Goal: Information Seeking & Learning: Learn about a topic

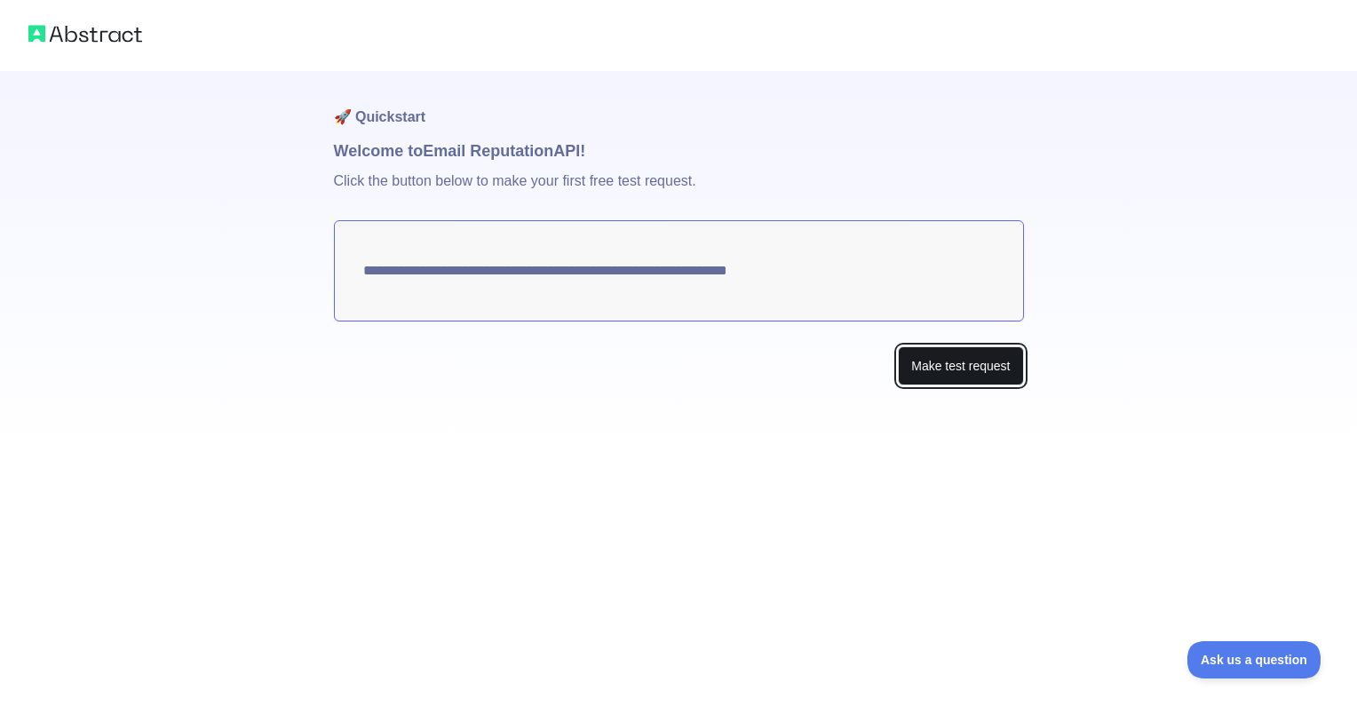
click at [991, 362] on button "Make test request" at bounding box center [960, 366] width 125 height 40
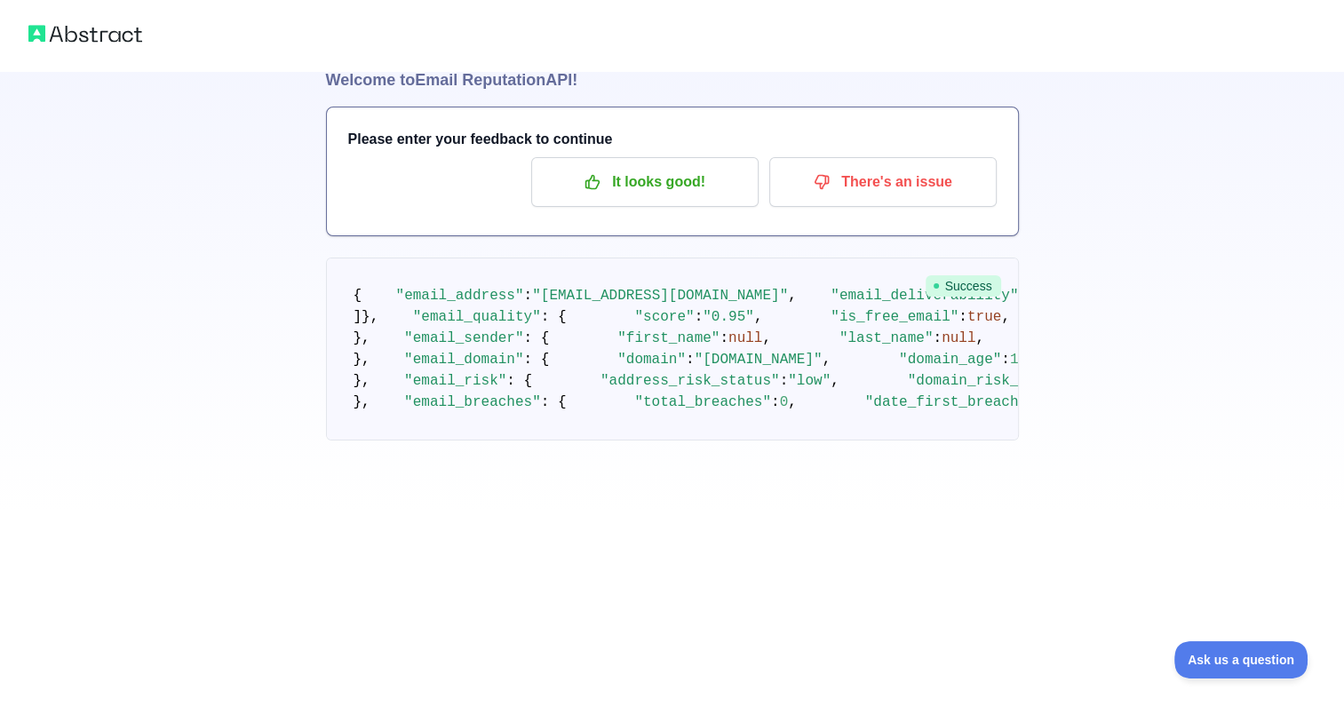
scroll to position [6, 0]
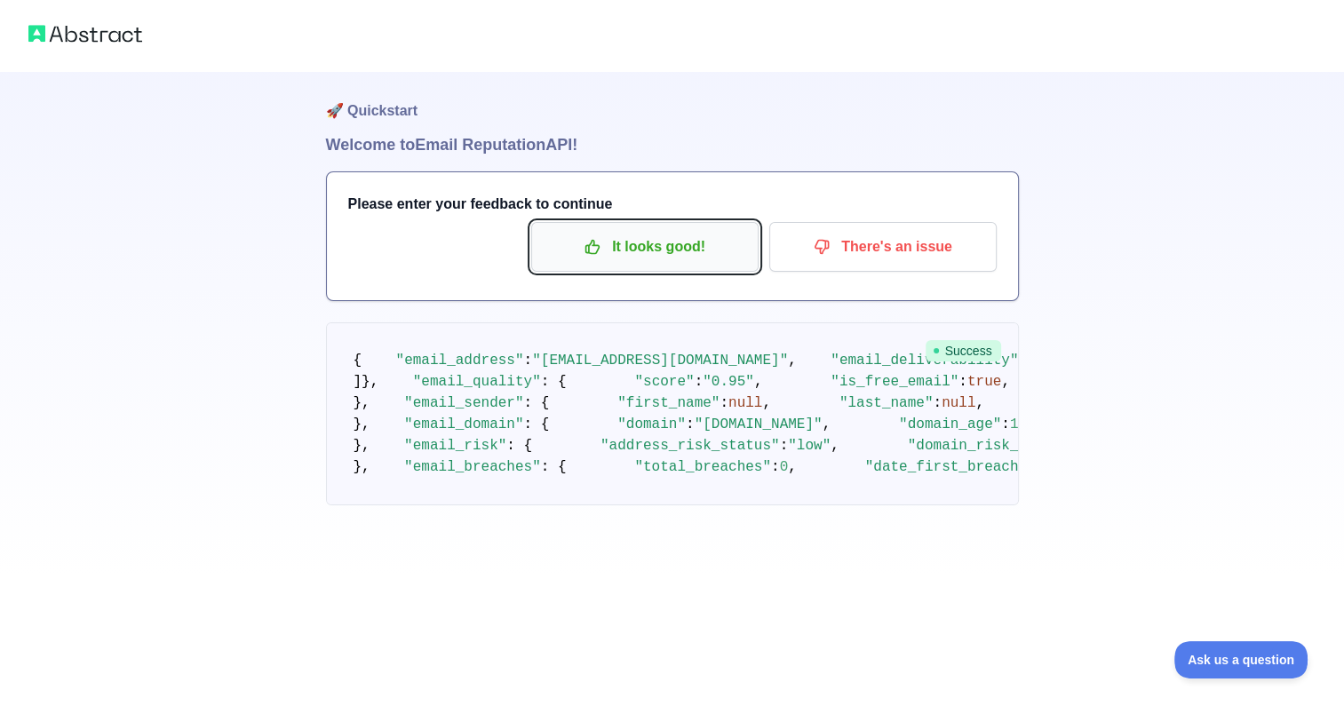
click at [672, 245] on p "It looks good!" at bounding box center [645, 247] width 201 height 30
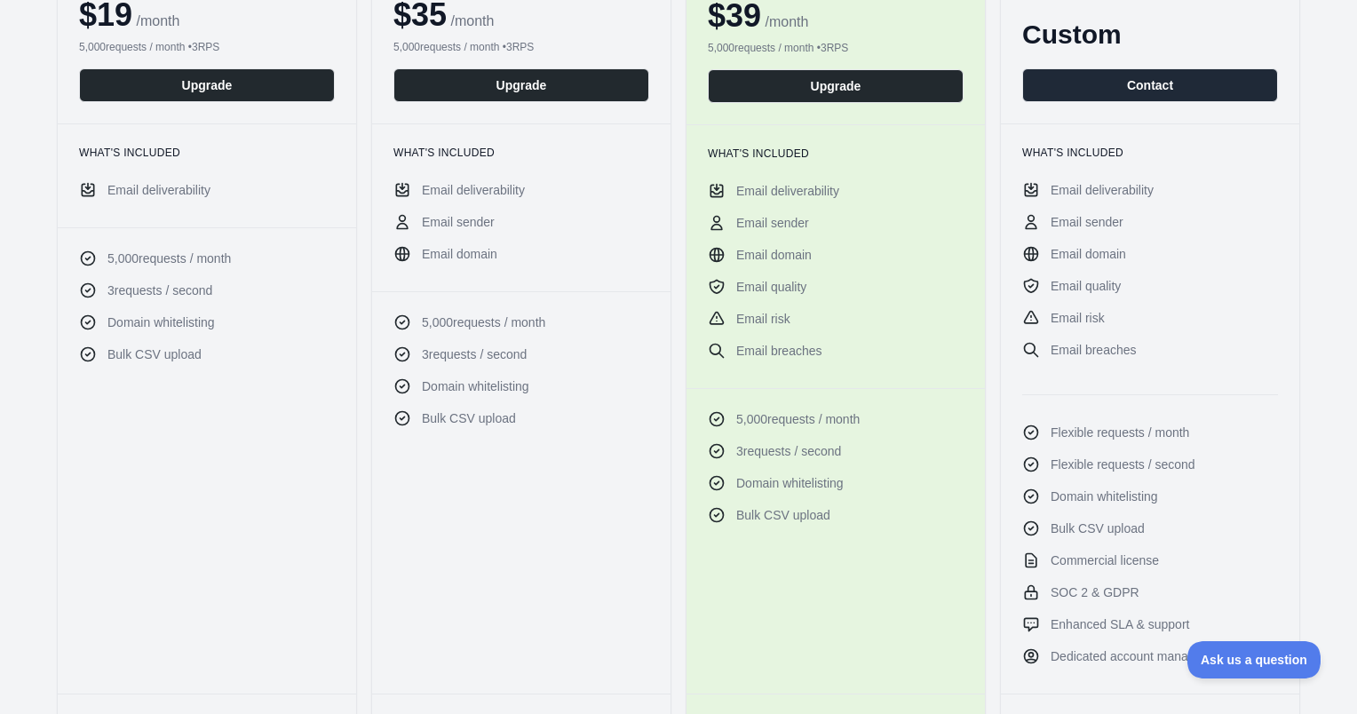
scroll to position [304, 0]
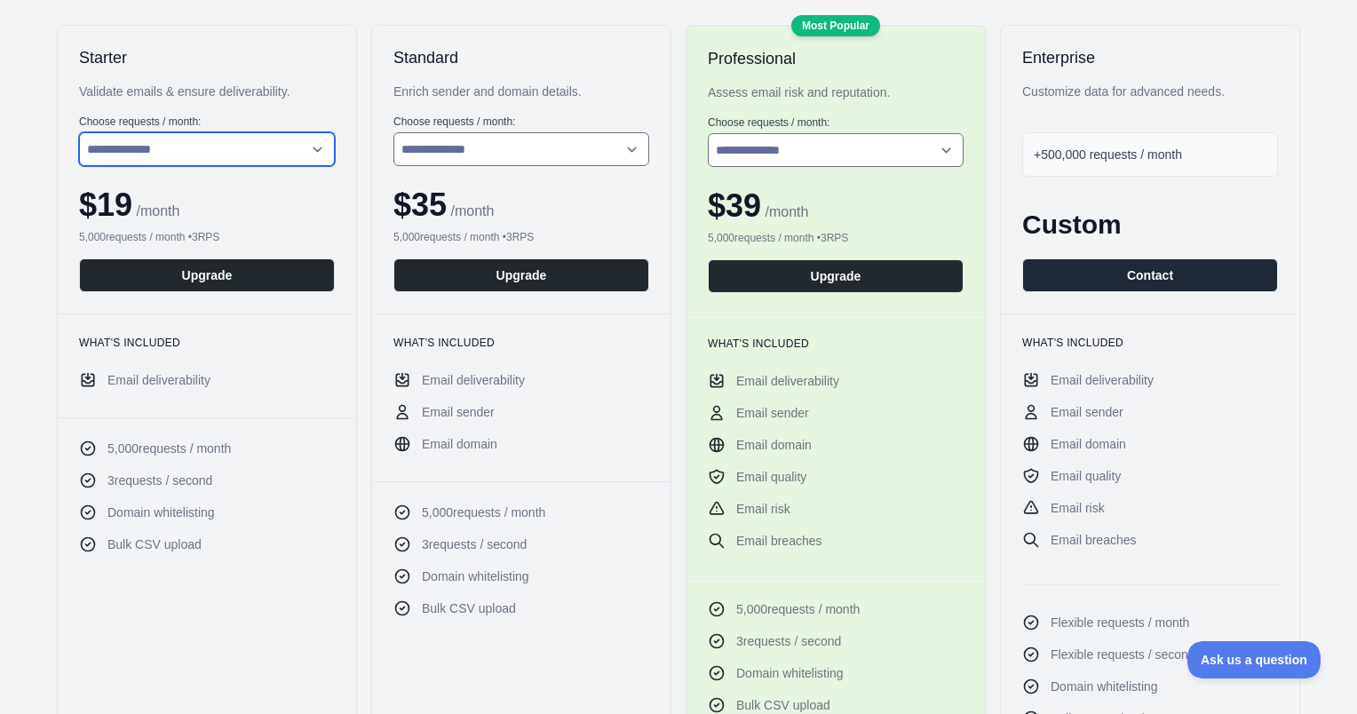
click at [149, 158] on select "**********" at bounding box center [207, 149] width 256 height 34
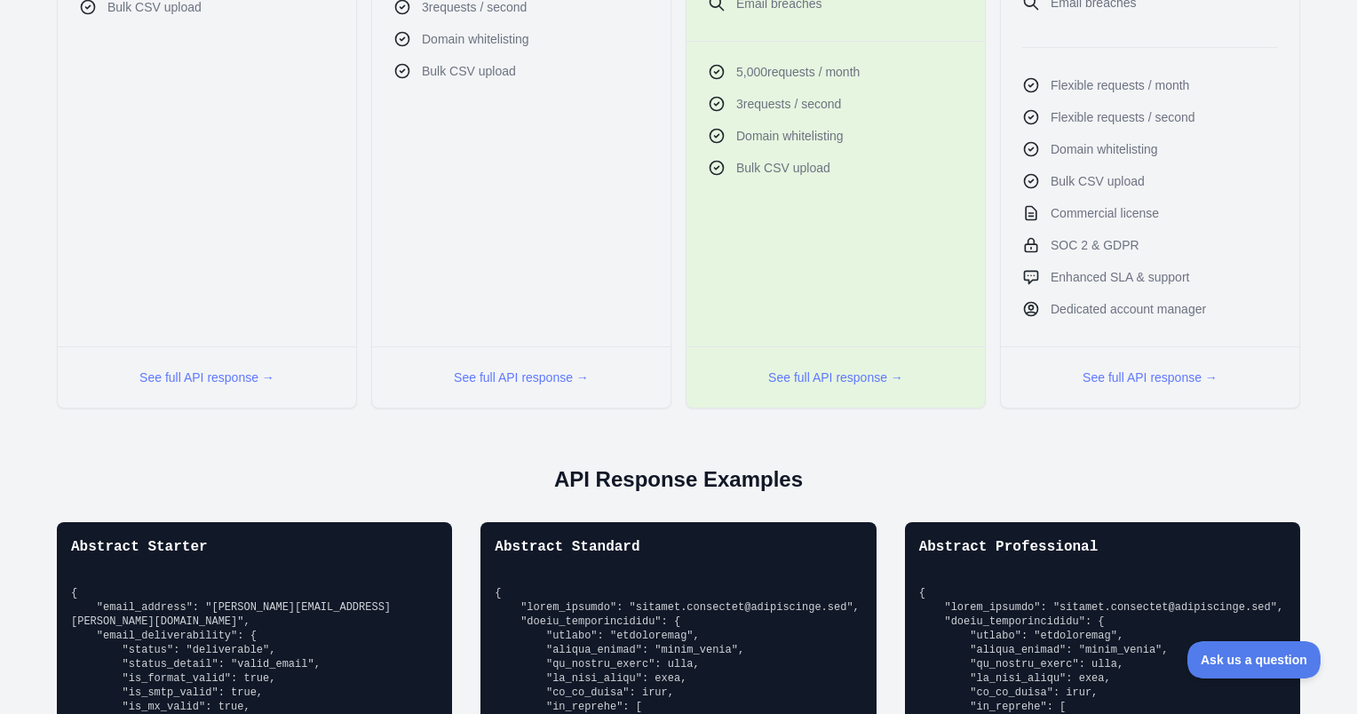
scroll to position [0, 0]
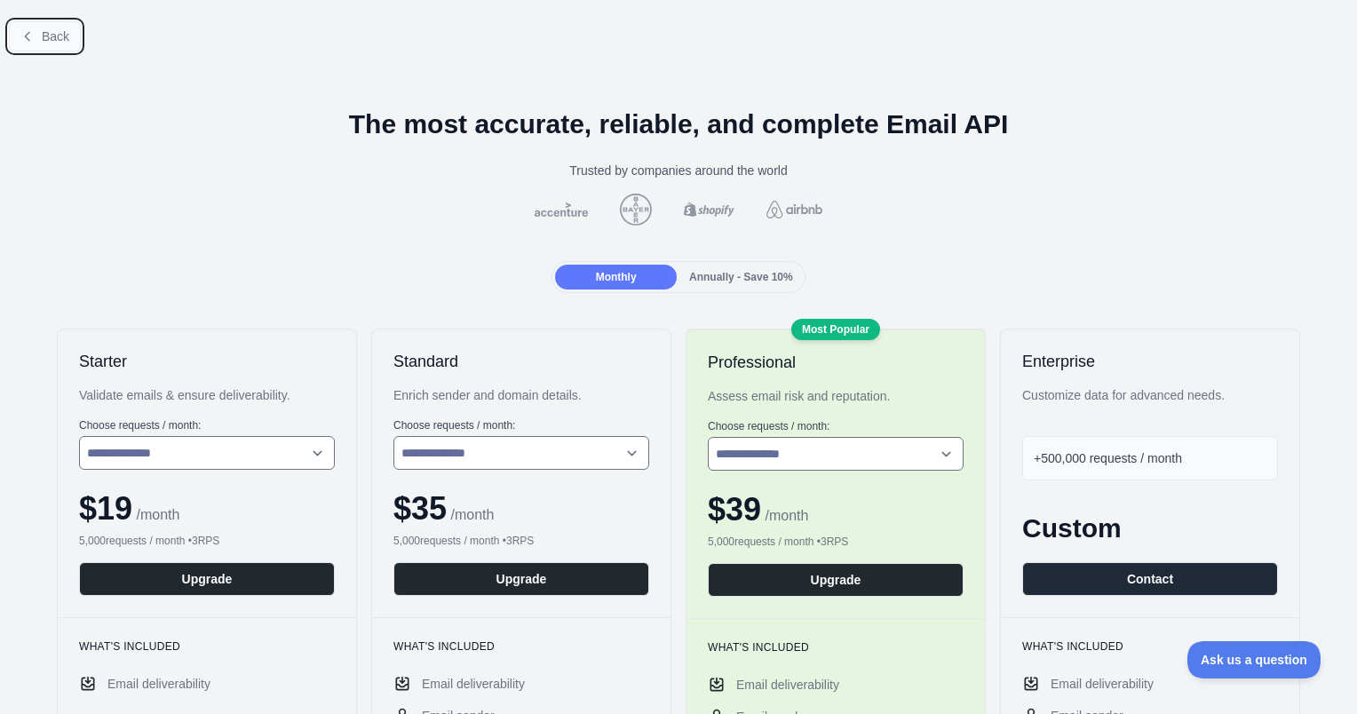
click at [22, 39] on icon at bounding box center [27, 36] width 14 height 14
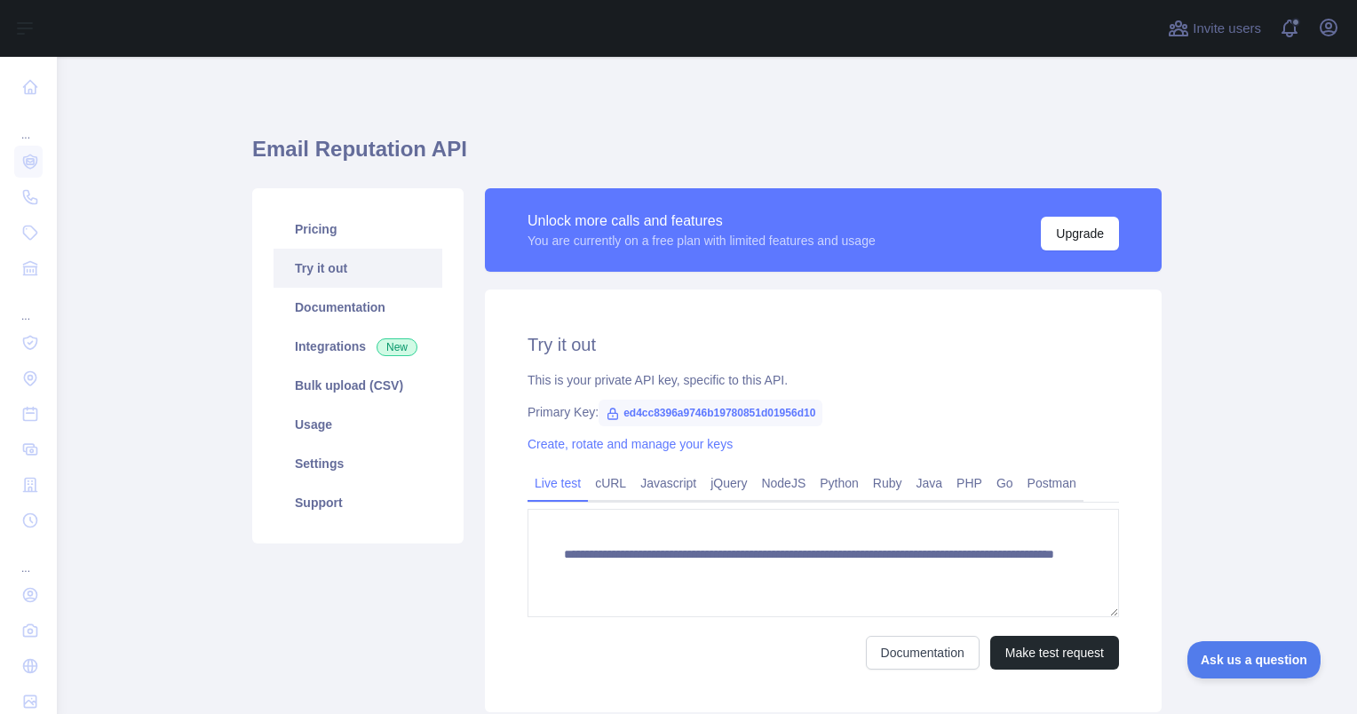
click at [766, 267] on div "Unlock more calls and features You are currently on a free plan with limited fe…" at bounding box center [823, 230] width 677 height 84
click at [1315, 31] on button "Open user menu" at bounding box center [1329, 27] width 28 height 28
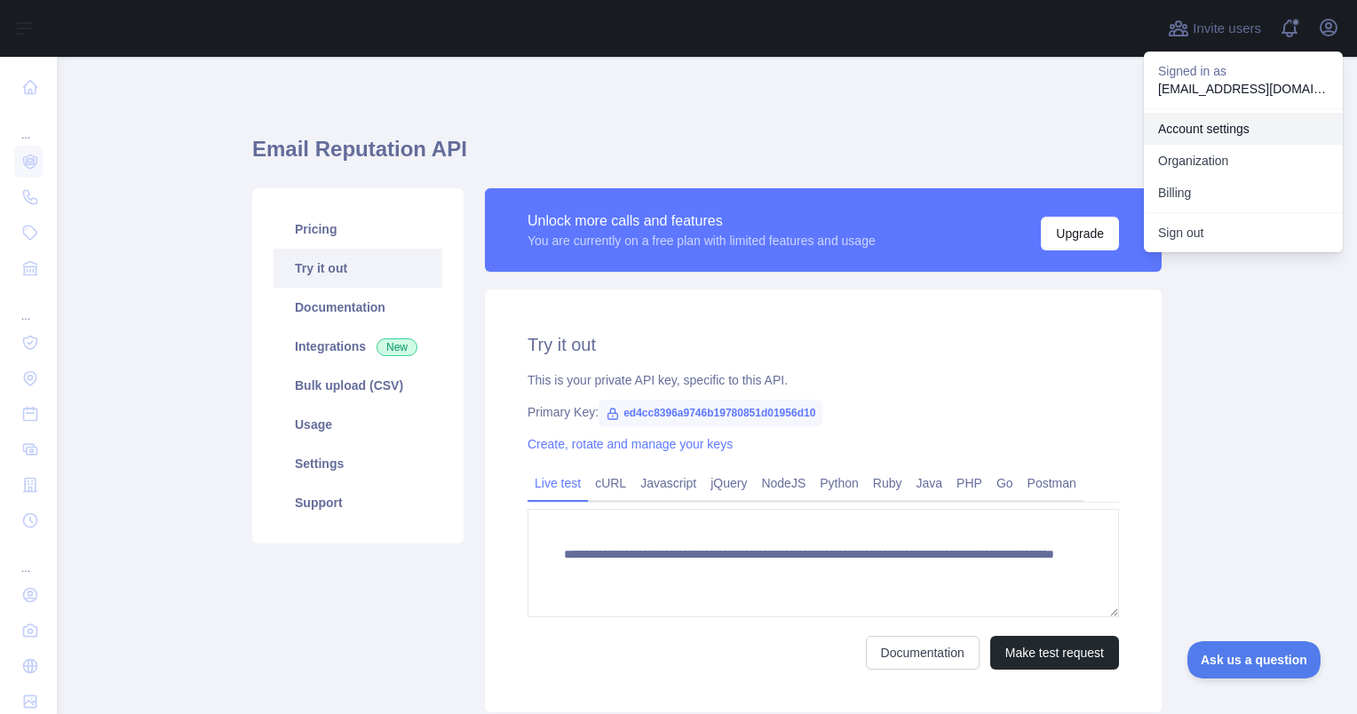
click at [1262, 123] on link "Account settings" at bounding box center [1243, 129] width 199 height 32
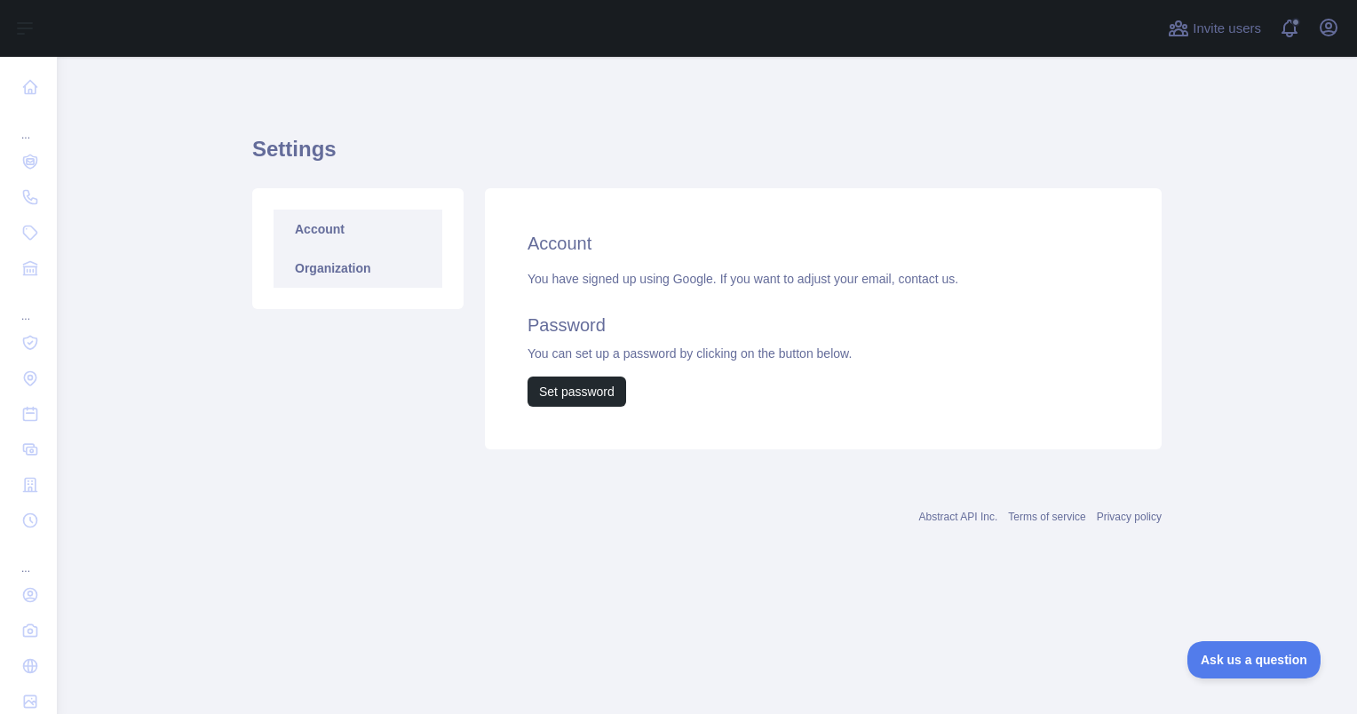
click at [386, 265] on link "Organization" at bounding box center [358, 268] width 169 height 39
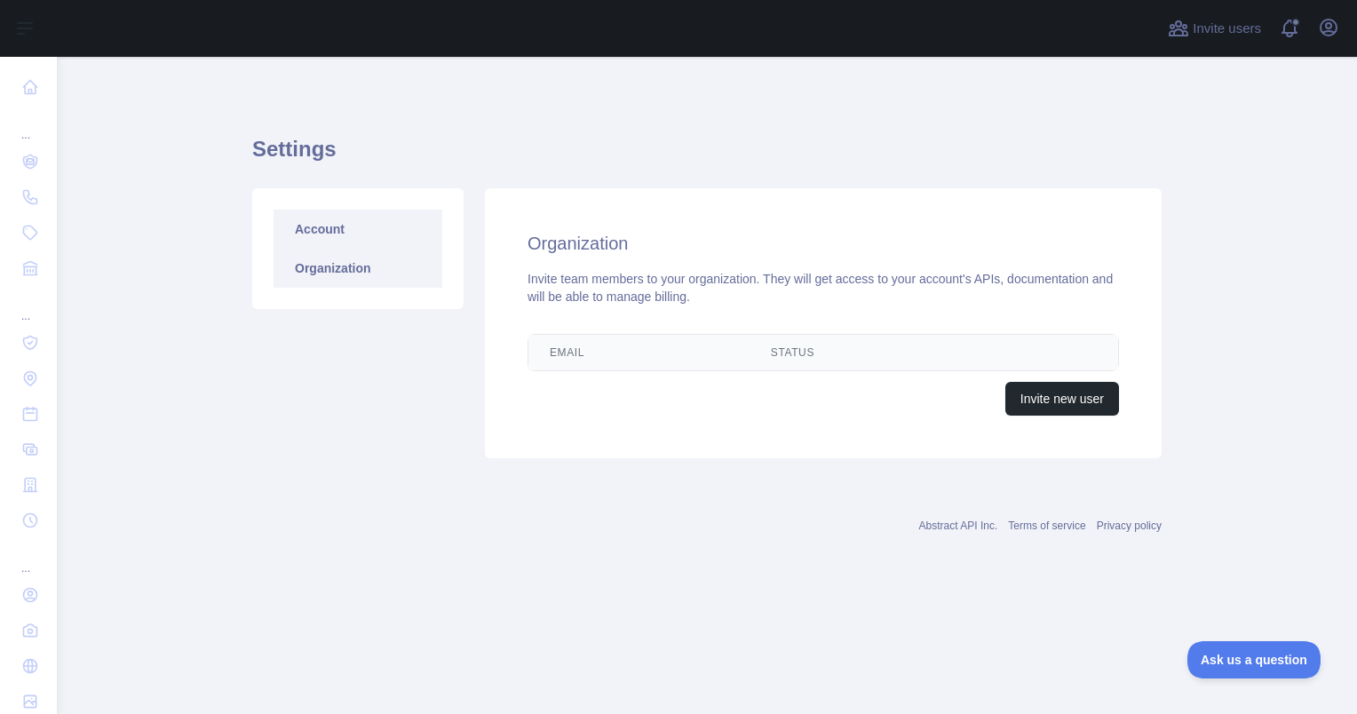
click at [380, 240] on link "Account" at bounding box center [358, 229] width 169 height 39
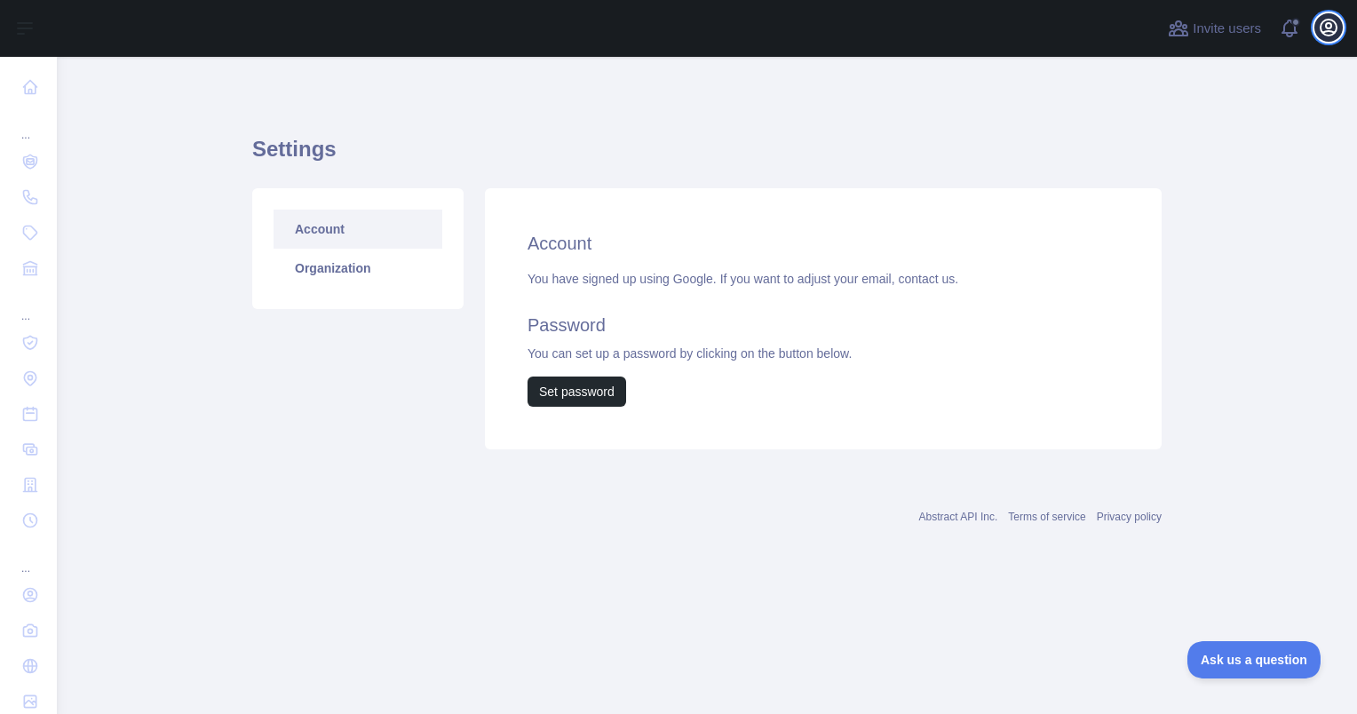
click at [1322, 31] on icon "button" at bounding box center [1329, 28] width 16 height 16
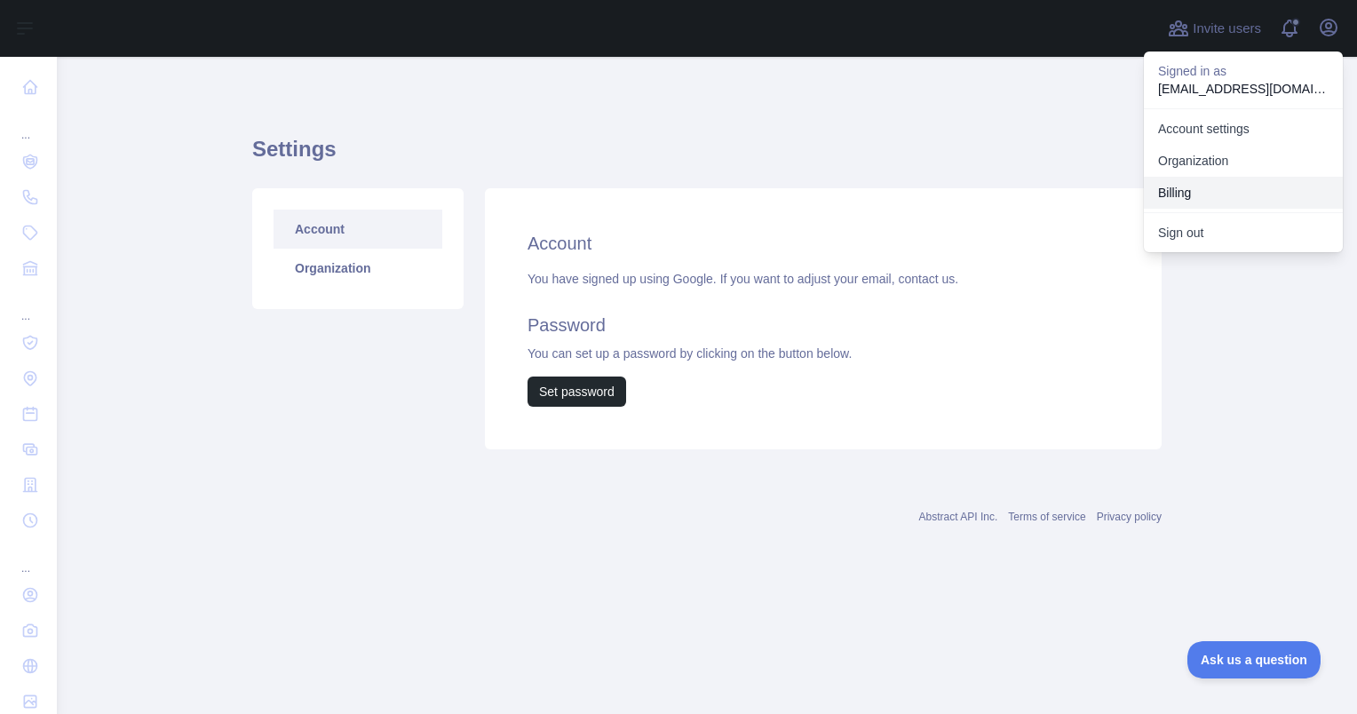
click at [1198, 188] on button "Billing" at bounding box center [1243, 193] width 199 height 32
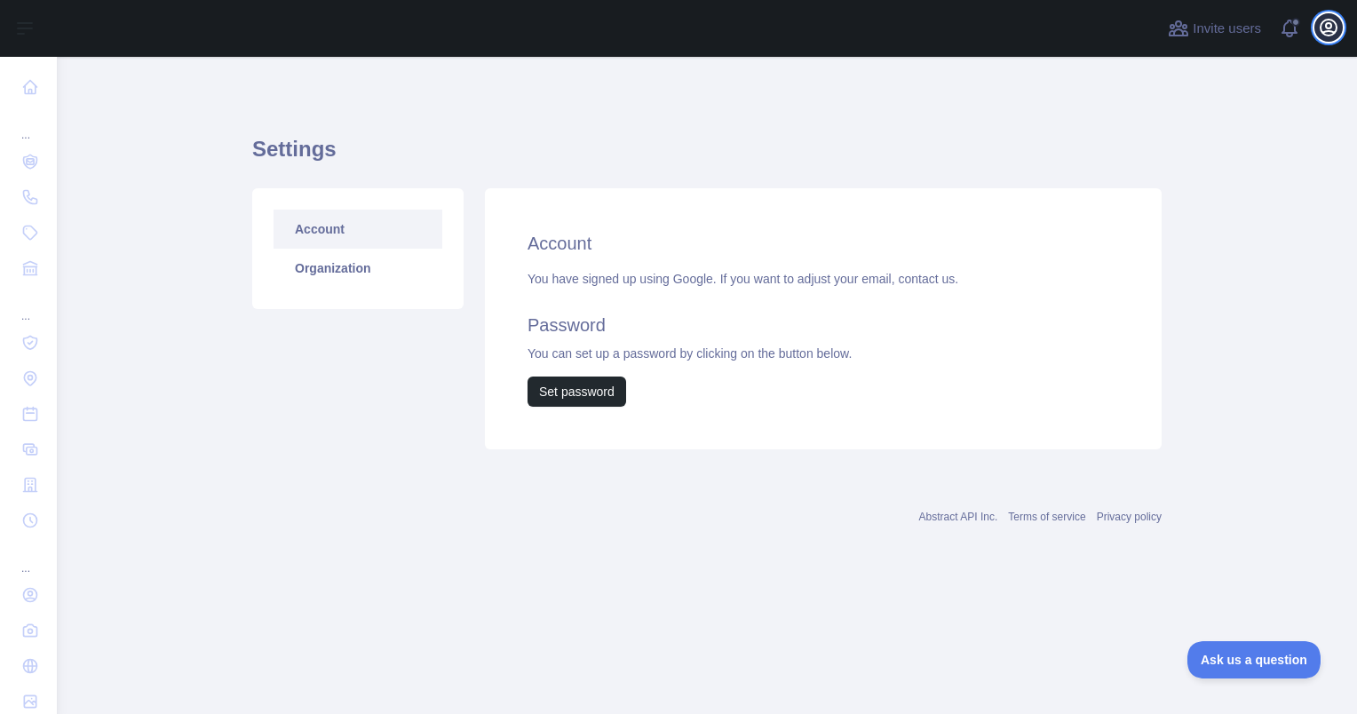
click at [1336, 19] on icon "button" at bounding box center [1328, 27] width 21 height 21
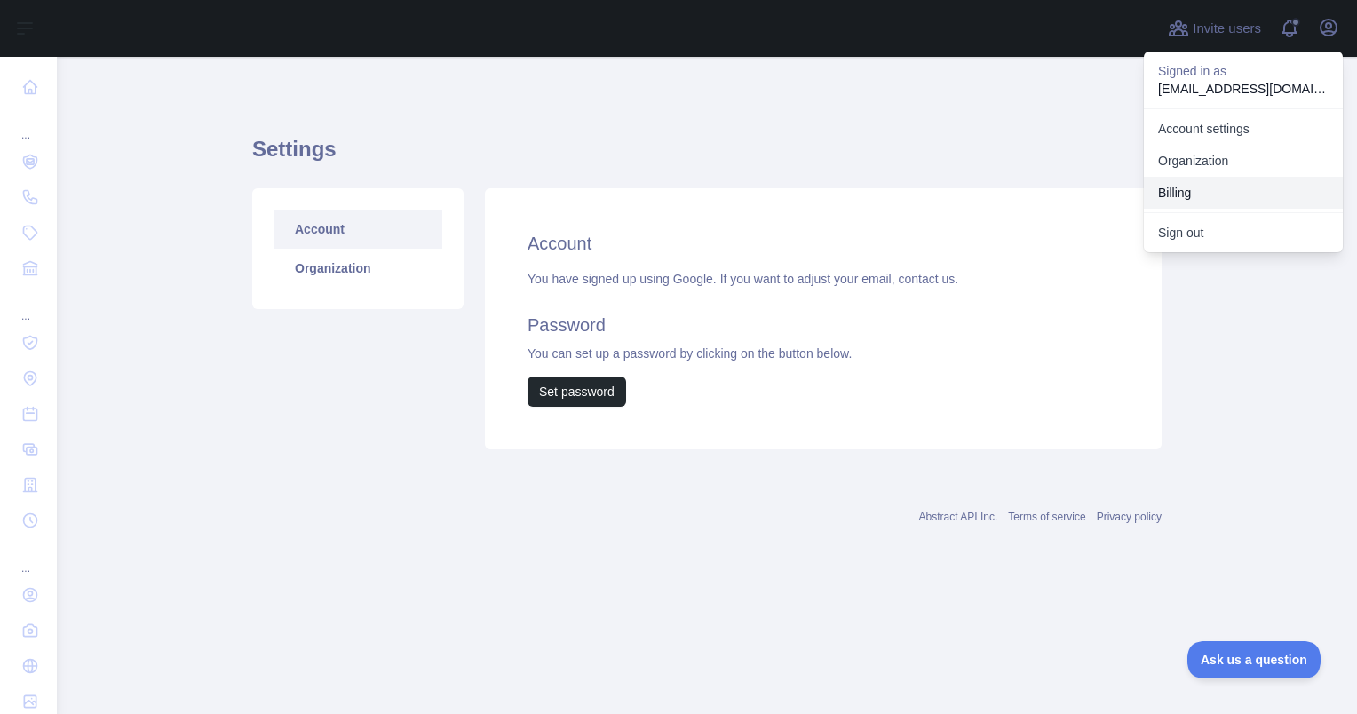
click at [1218, 192] on button "Billing" at bounding box center [1243, 193] width 199 height 32
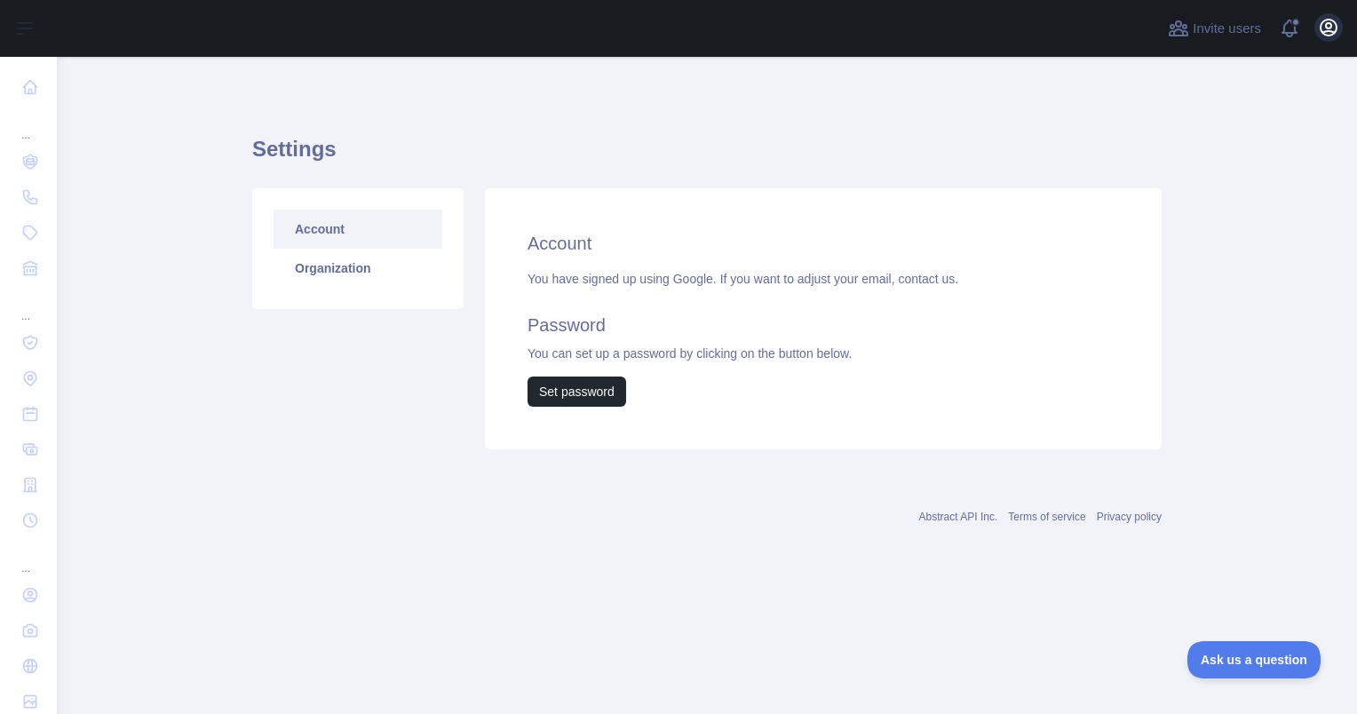
drag, startPoint x: 1347, startPoint y: 26, endPoint x: 1329, endPoint y: 21, distance: 18.3
click at [1329, 21] on div "Invite users View notifications Open user menu" at bounding box center [707, 28] width 1301 height 57
click at [1329, 21] on icon "button" at bounding box center [1328, 27] width 21 height 21
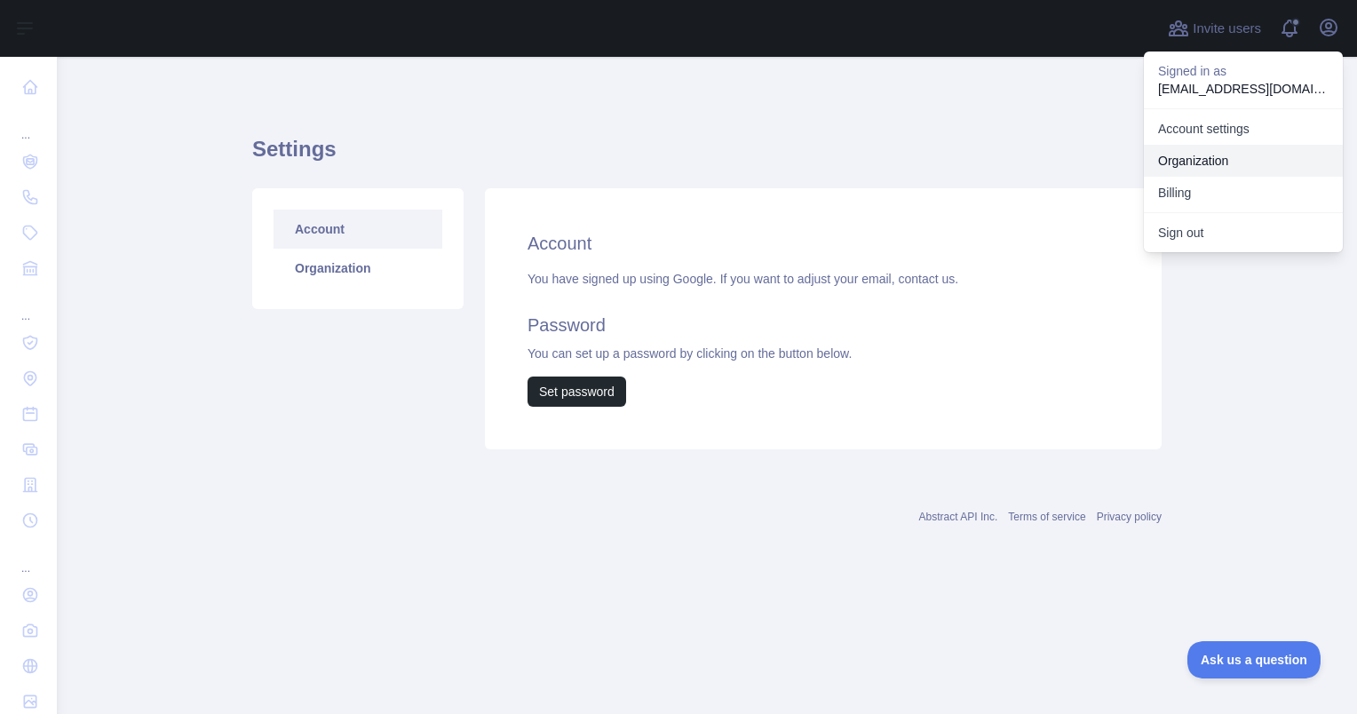
click at [1222, 156] on link "Organization" at bounding box center [1243, 161] width 199 height 32
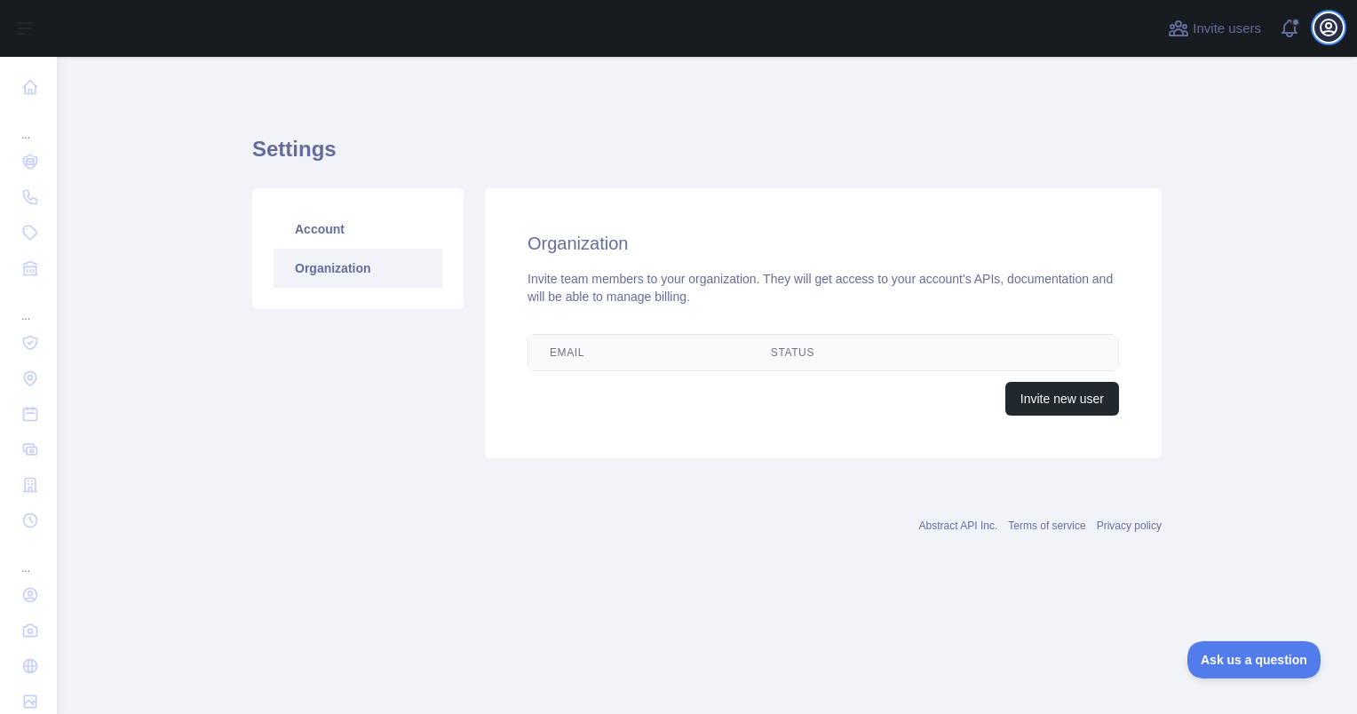
click at [1316, 29] on button "Open user menu" at bounding box center [1329, 27] width 28 height 28
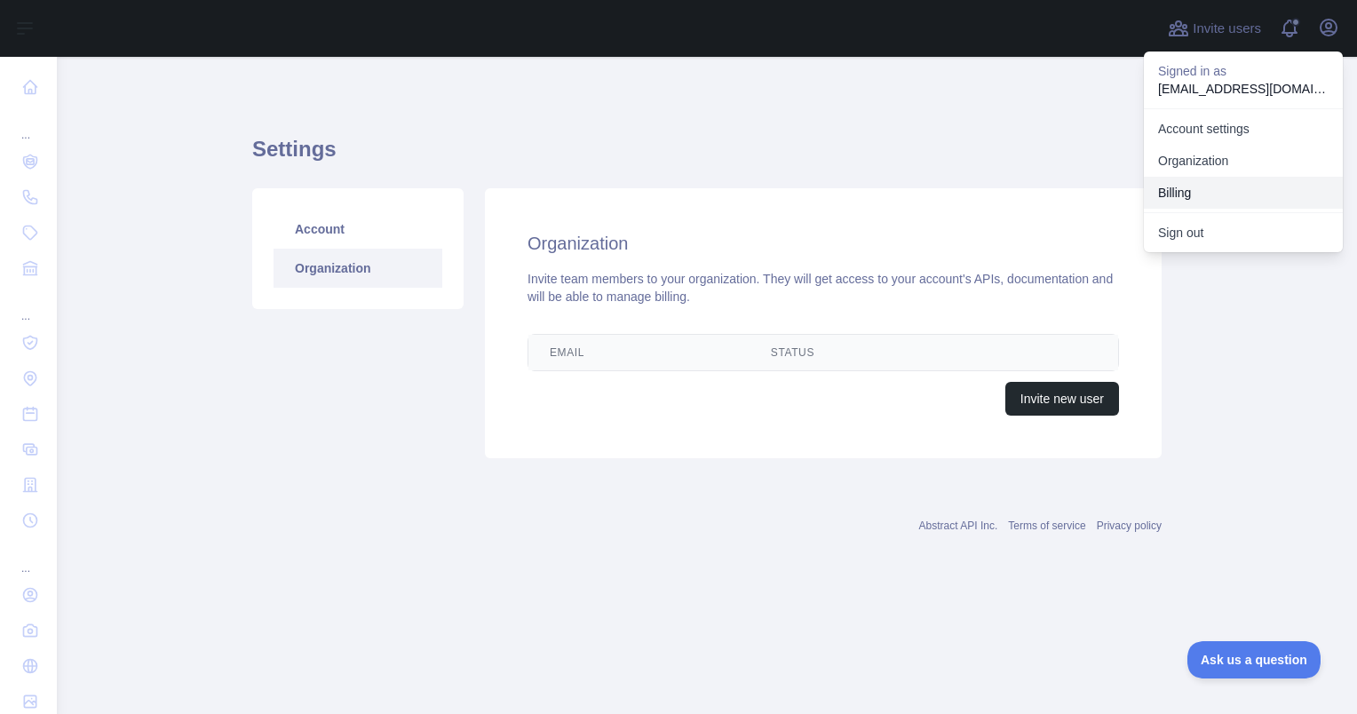
click at [1192, 203] on button "Billing" at bounding box center [1243, 193] width 199 height 32
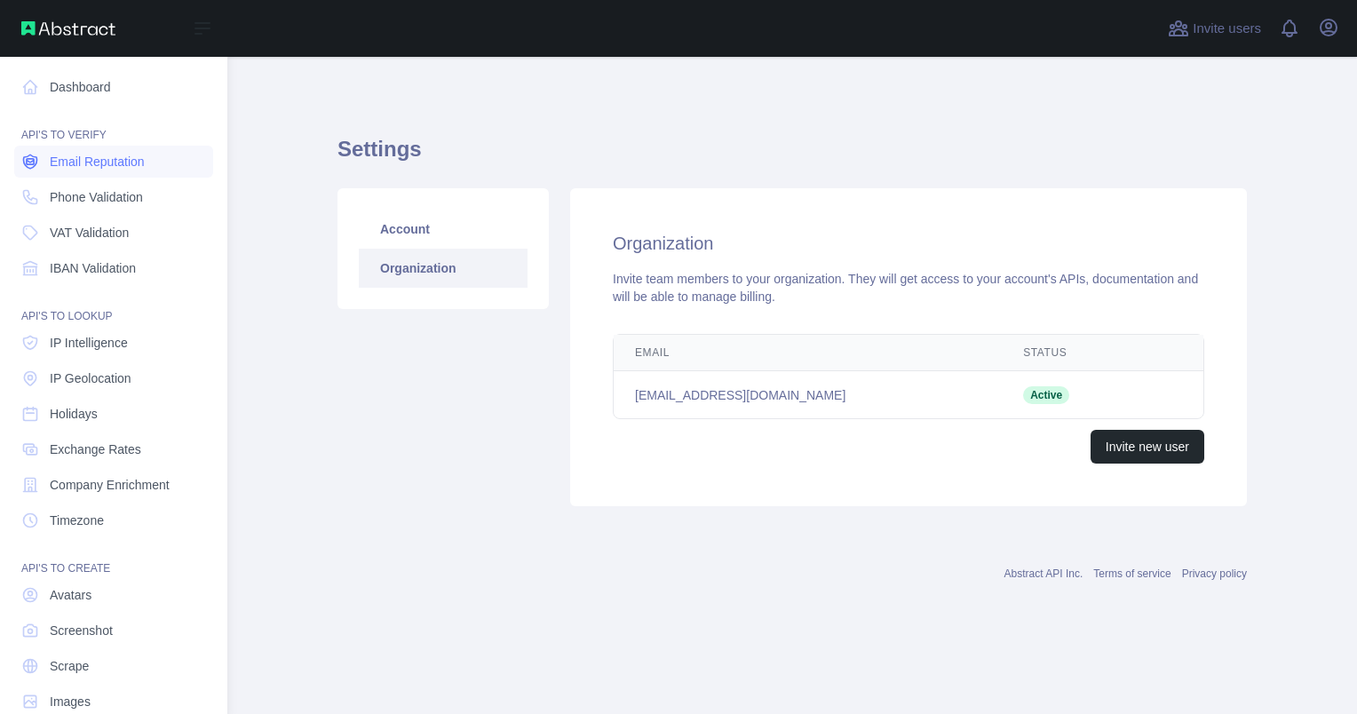
click at [107, 173] on link "Email Reputation" at bounding box center [113, 162] width 199 height 32
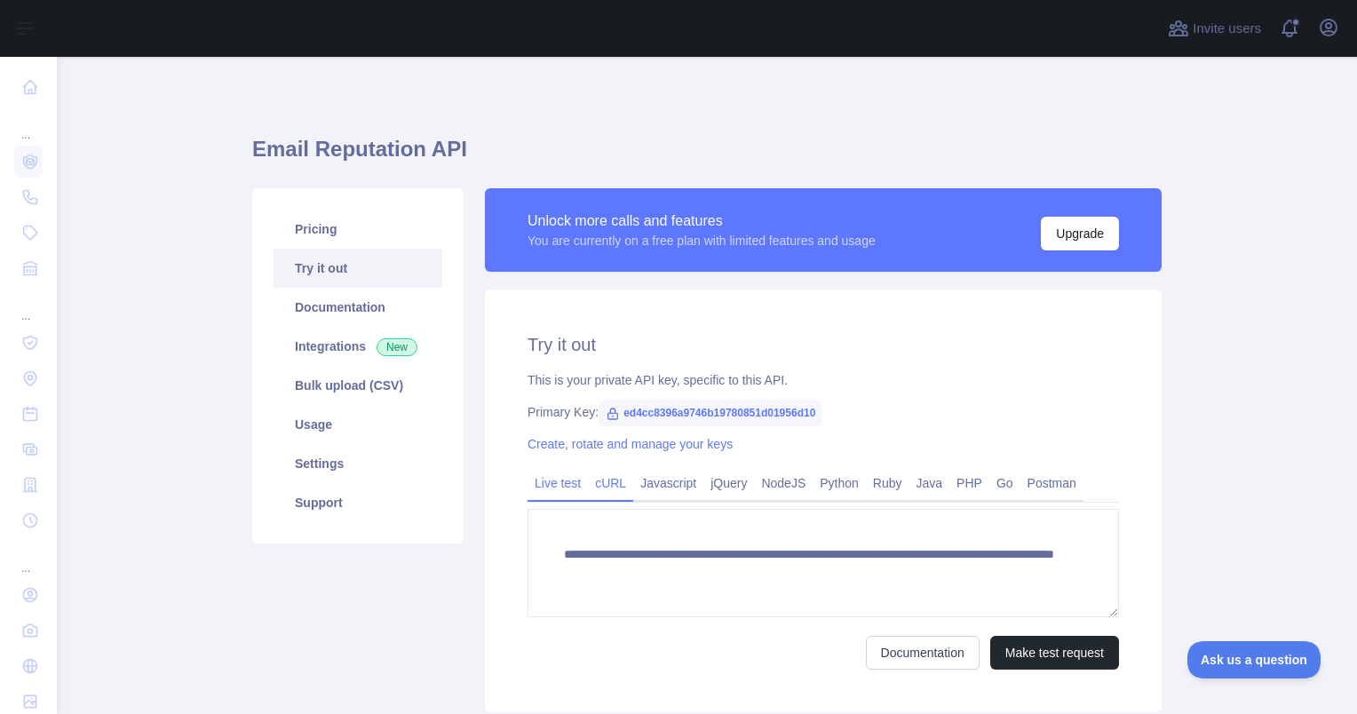
click at [607, 488] on link "cURL" at bounding box center [610, 483] width 45 height 28
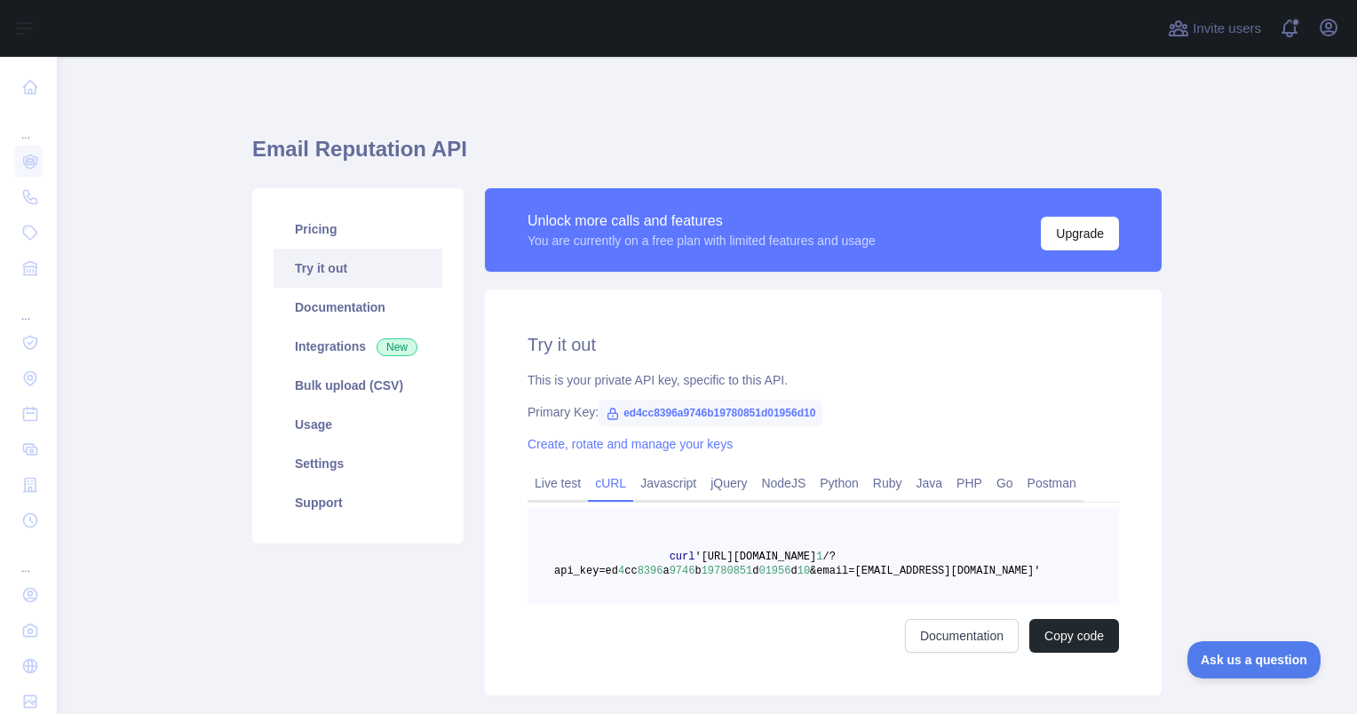
click at [850, 572] on span "&email=postmyths@gmail.com'" at bounding box center [925, 571] width 230 height 12
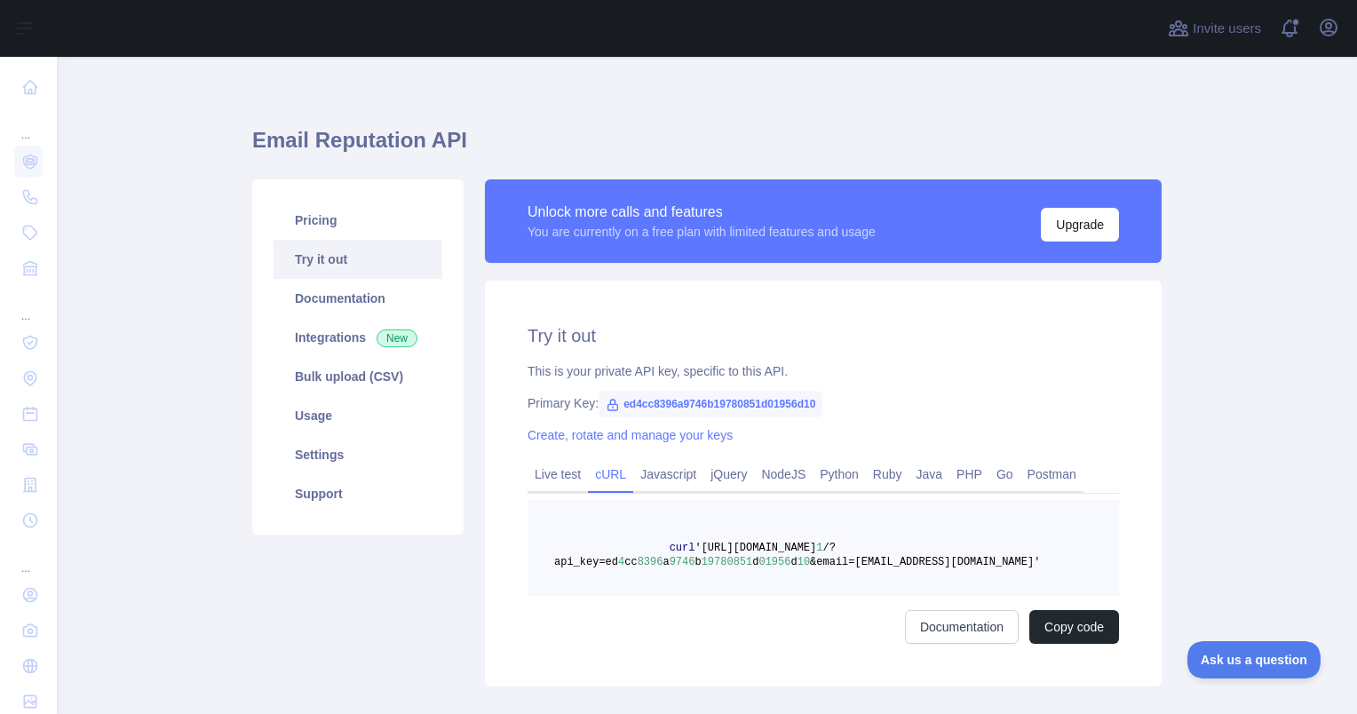
scroll to position [10, 0]
click at [315, 412] on link "Usage" at bounding box center [358, 414] width 169 height 39
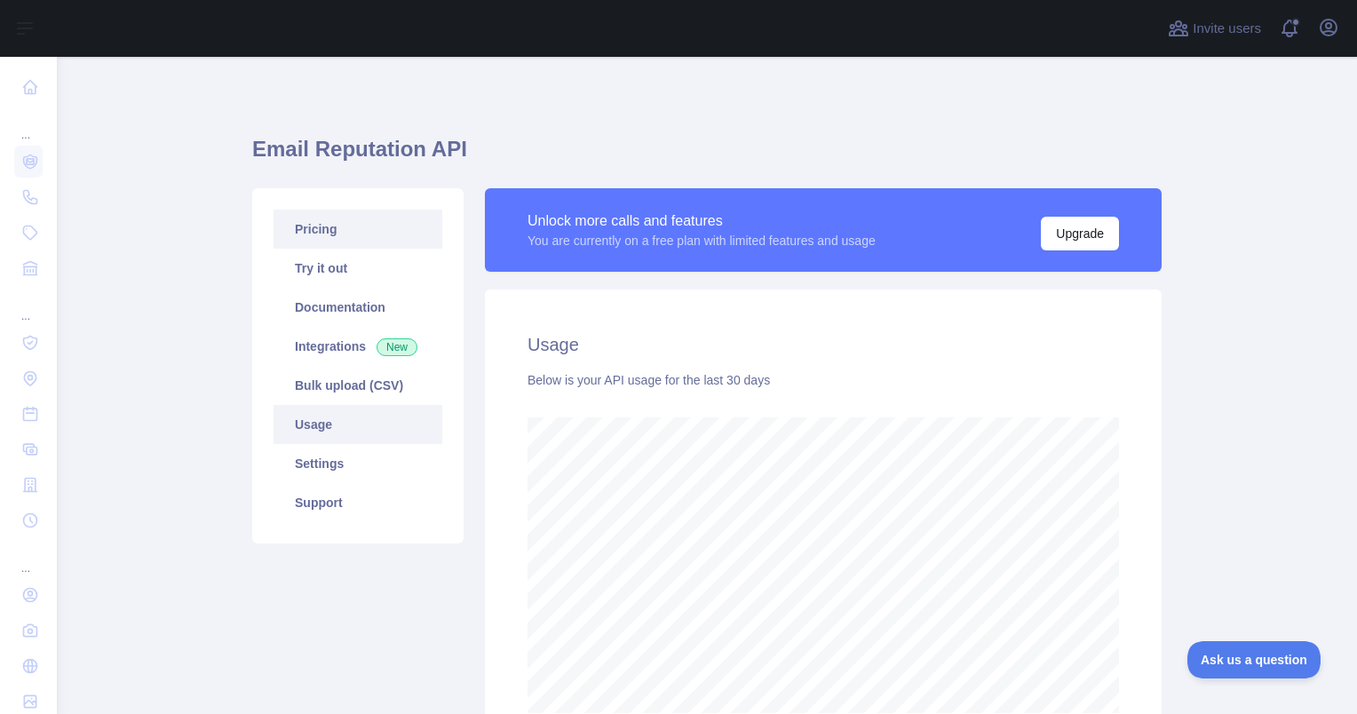
click at [325, 224] on link "Pricing" at bounding box center [358, 229] width 169 height 39
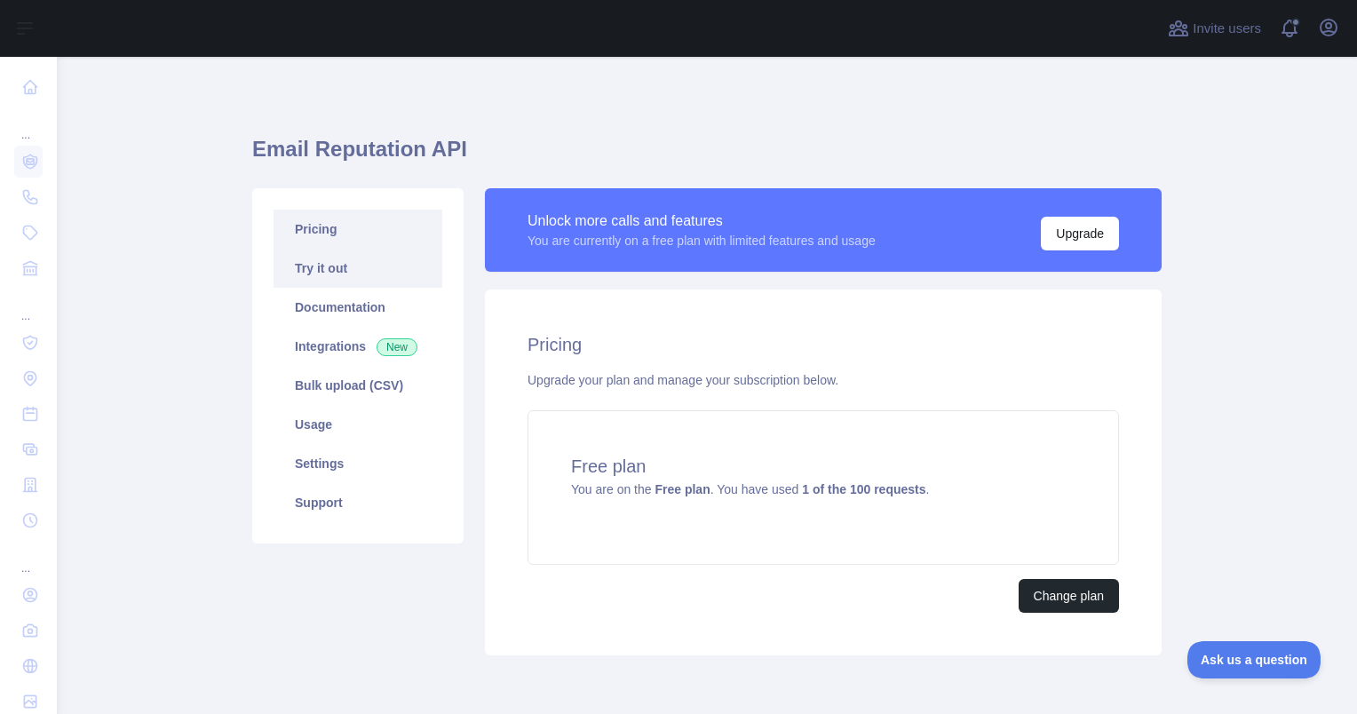
click at [339, 270] on link "Try it out" at bounding box center [358, 268] width 169 height 39
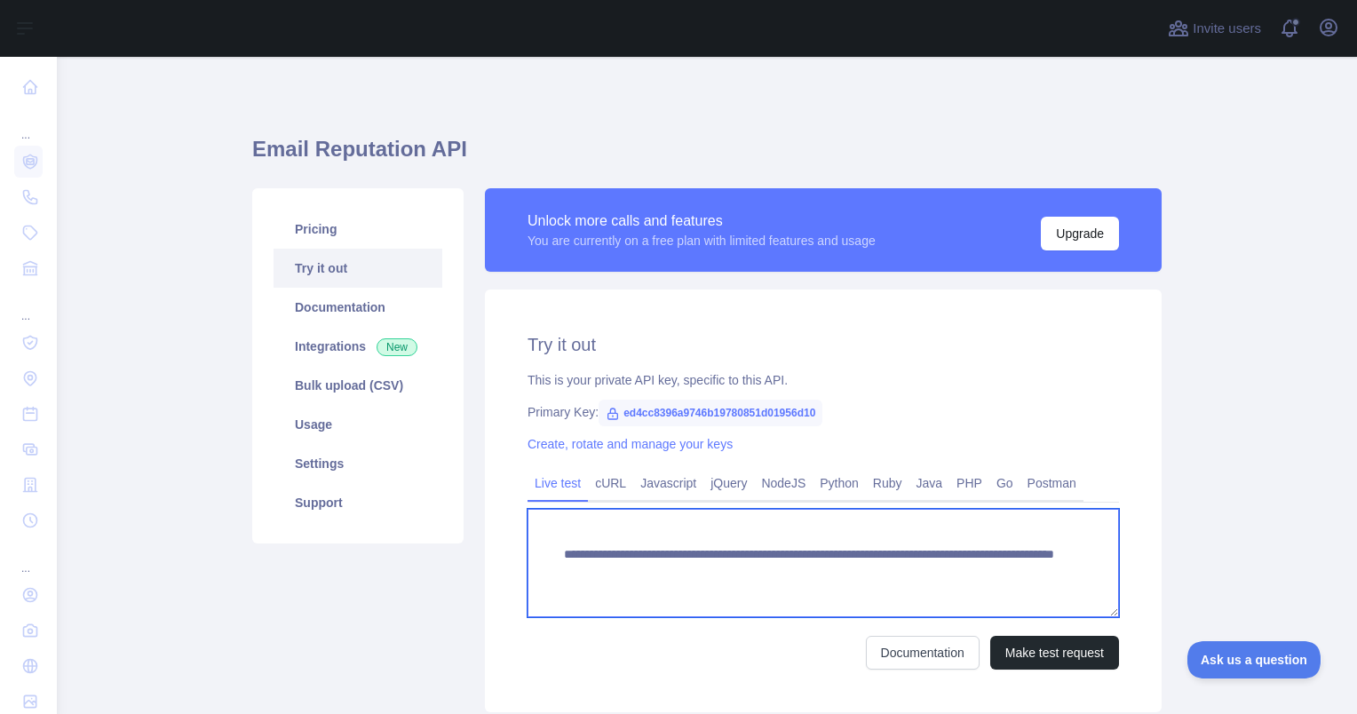
click at [846, 582] on textarea "**********" at bounding box center [824, 563] width 592 height 108
drag, startPoint x: 872, startPoint y: 573, endPoint x: 1013, endPoint y: 574, distance: 140.4
click at [1013, 574] on textarea "**********" at bounding box center [824, 563] width 592 height 108
paste textarea "**********"
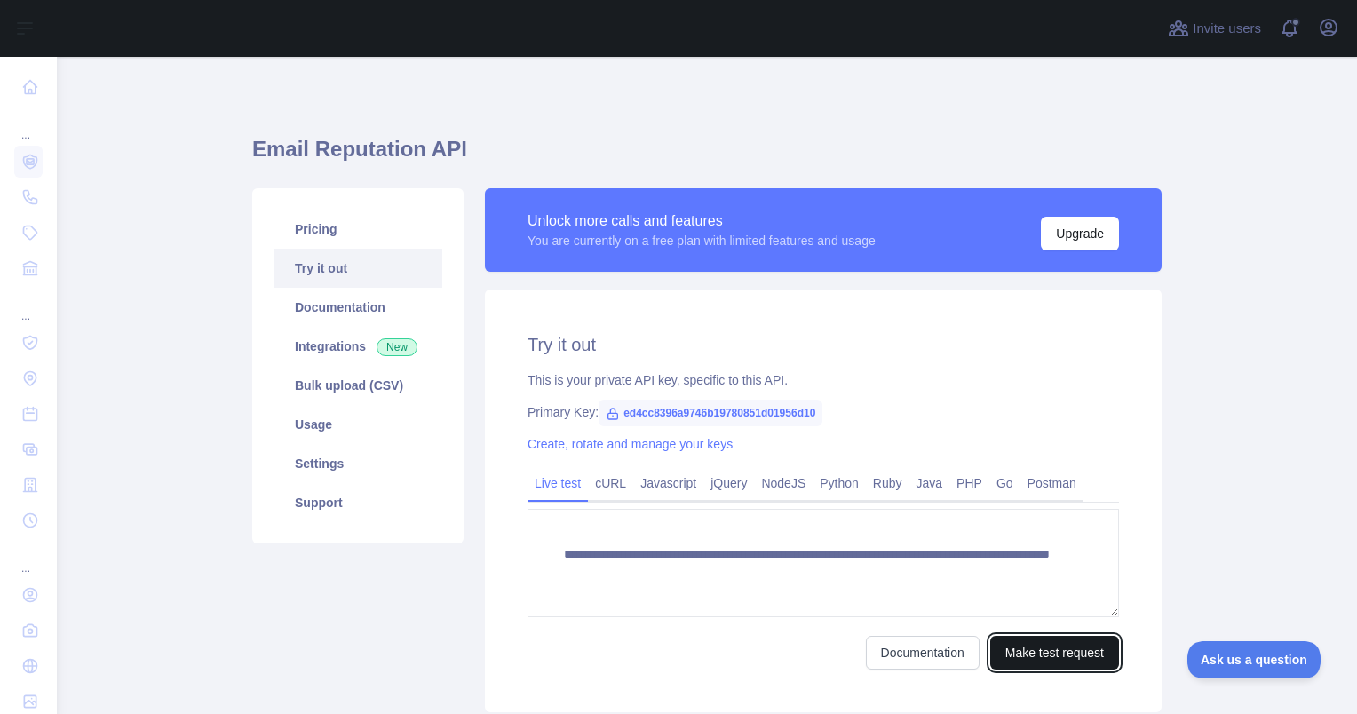
click at [1044, 647] on button "Make test request" at bounding box center [1055, 653] width 129 height 34
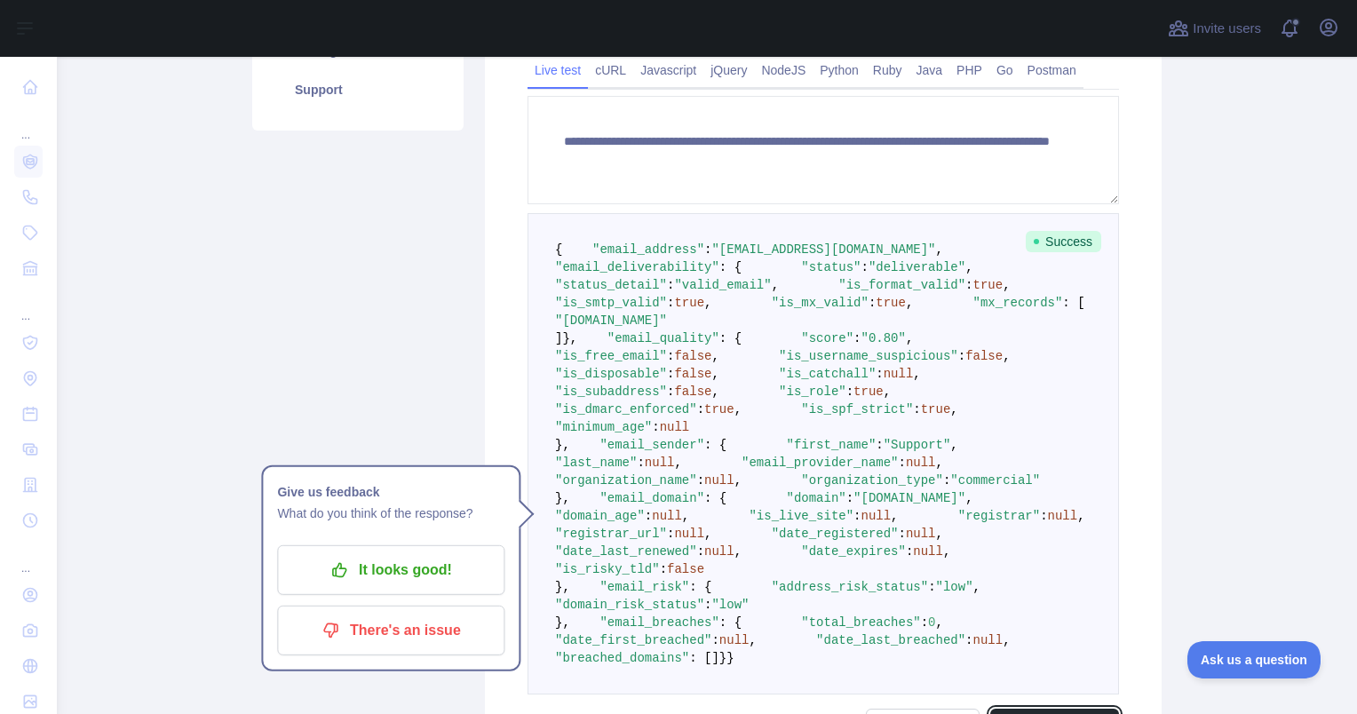
scroll to position [368, 0]
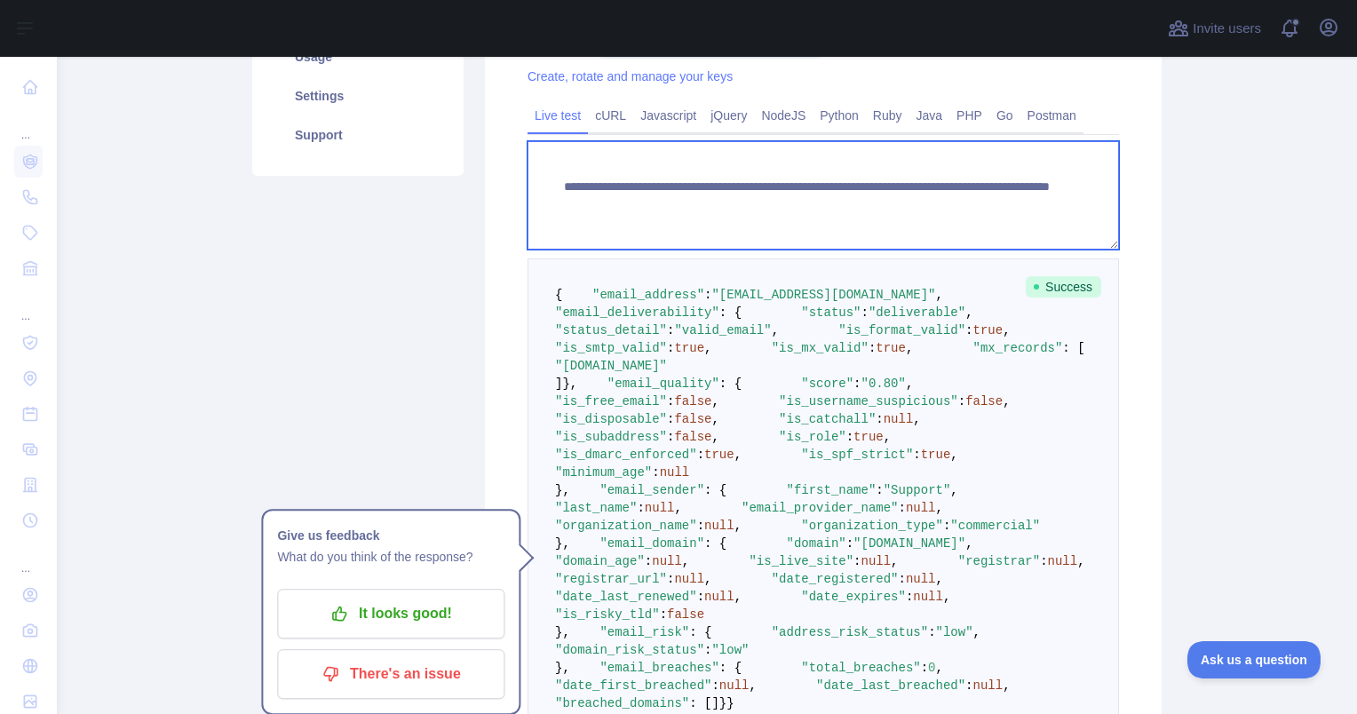
drag, startPoint x: 991, startPoint y: 203, endPoint x: 872, endPoint y: 210, distance: 120.1
click at [872, 210] on textarea "**********" at bounding box center [824, 195] width 592 height 108
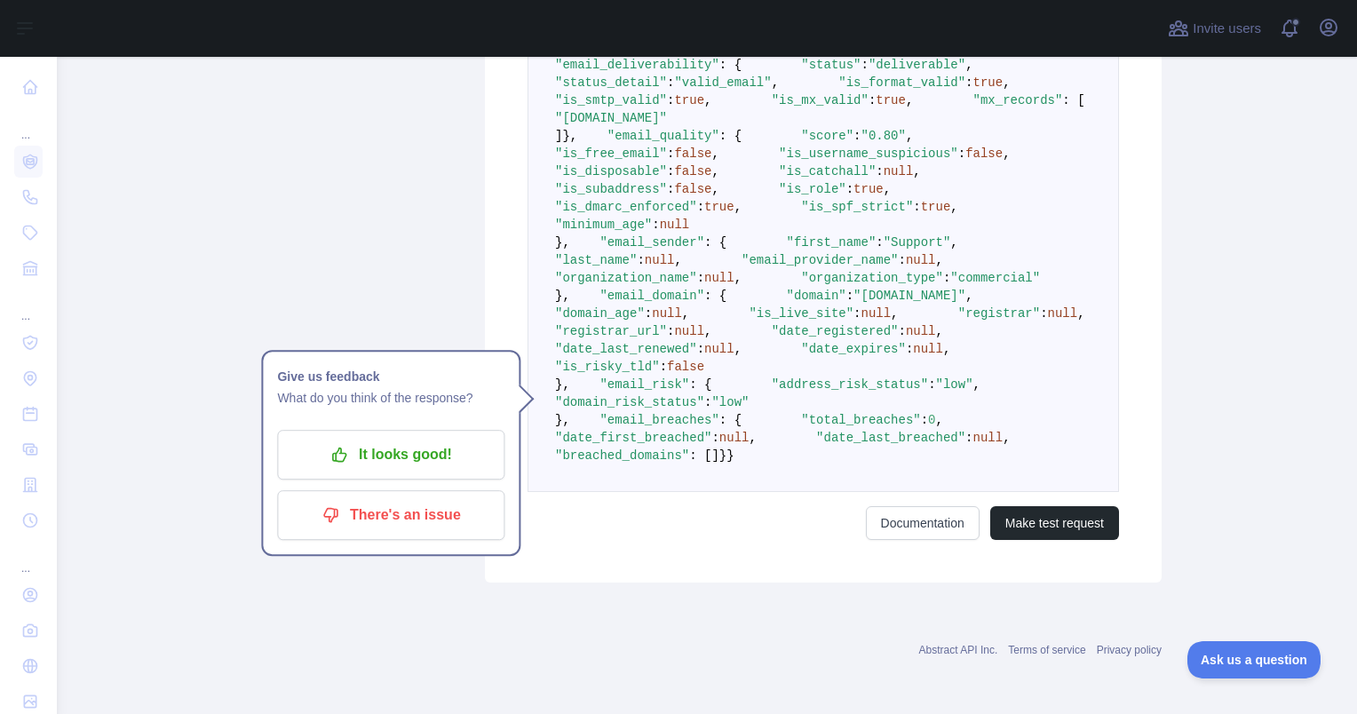
scroll to position [955, 0]
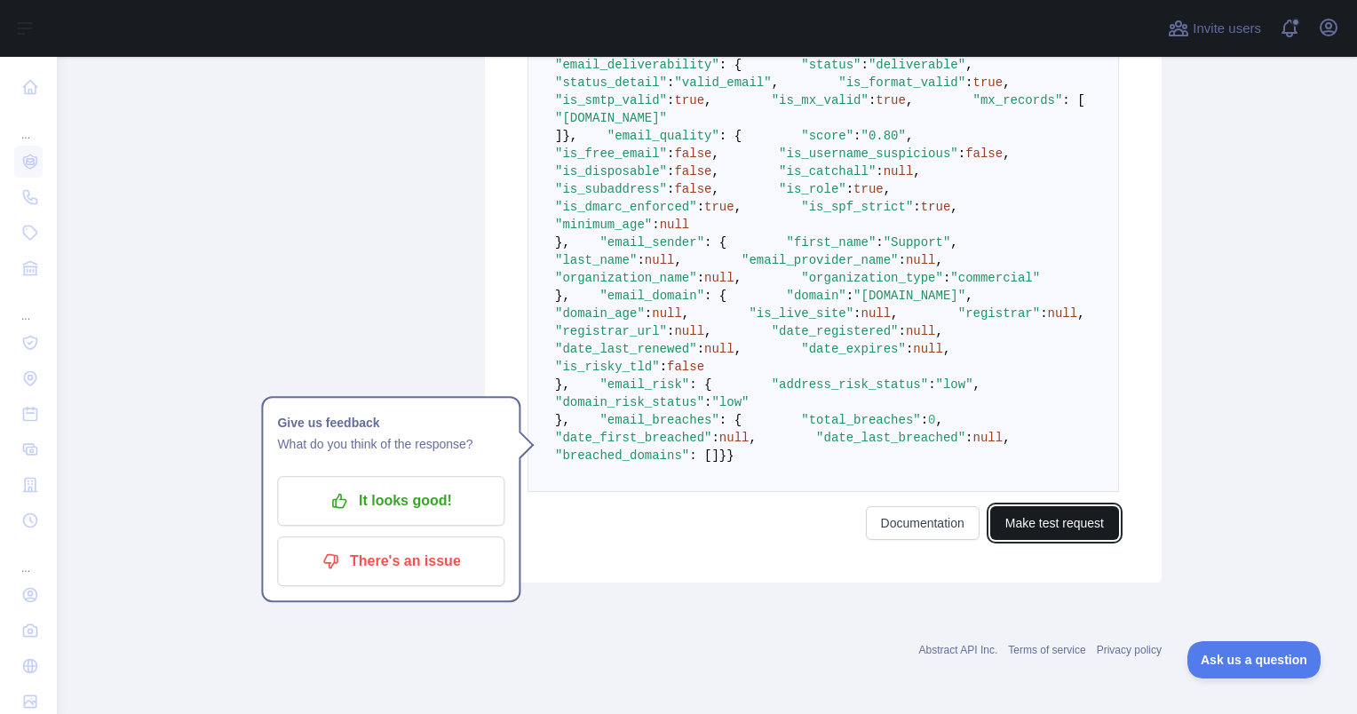
click at [1024, 540] on button "Make test request" at bounding box center [1055, 523] width 129 height 34
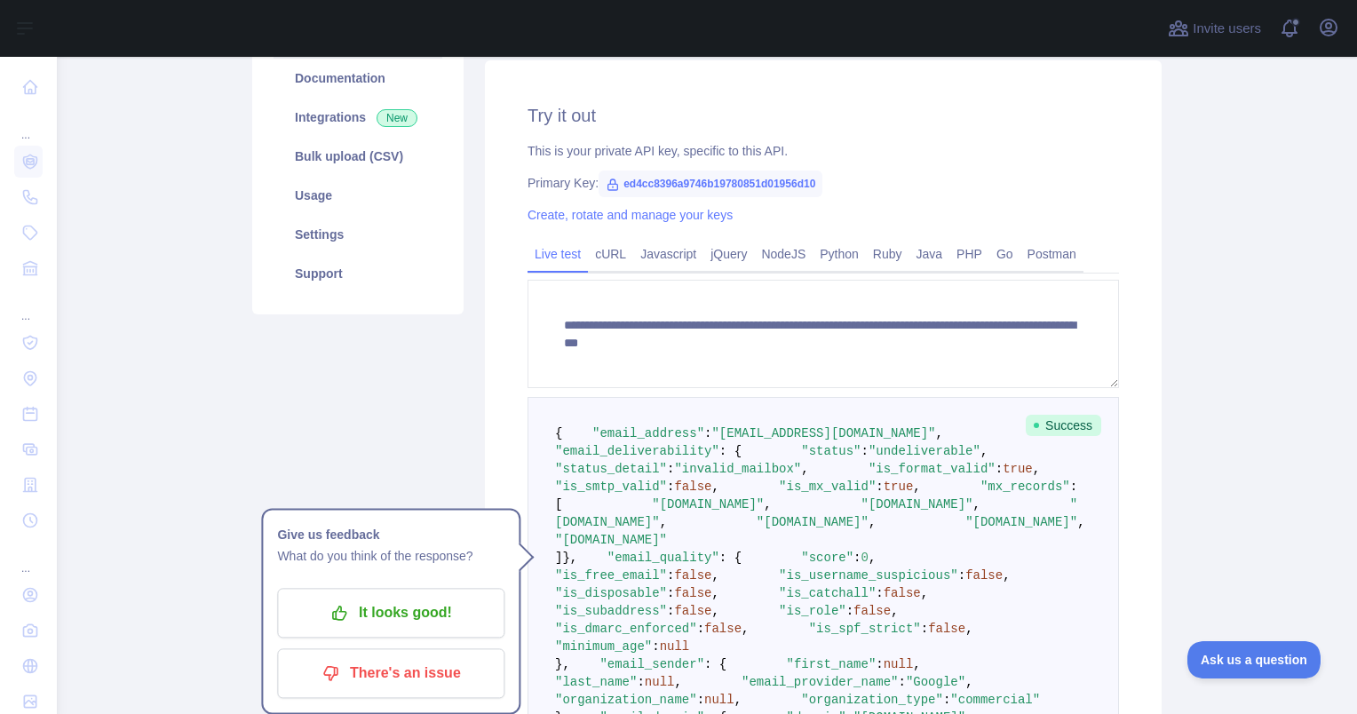
scroll to position [228, 0]
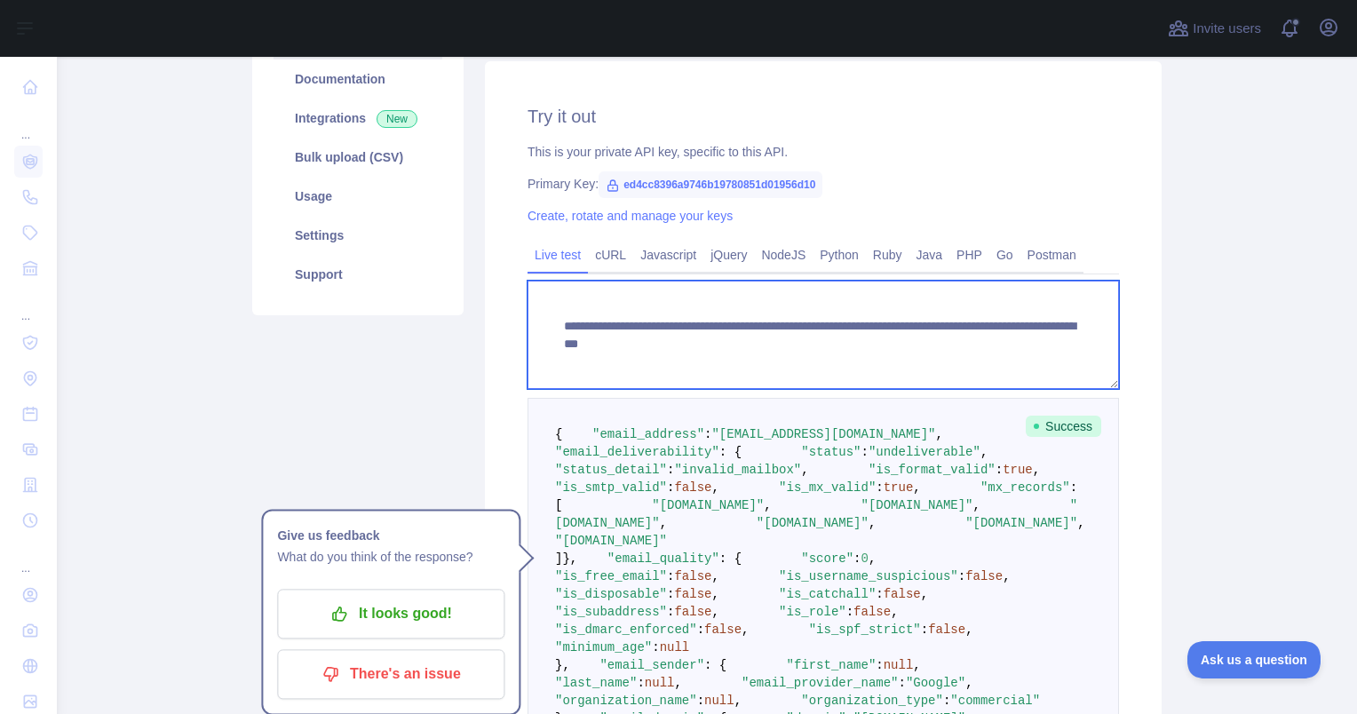
click at [899, 346] on textarea "**********" at bounding box center [824, 335] width 592 height 108
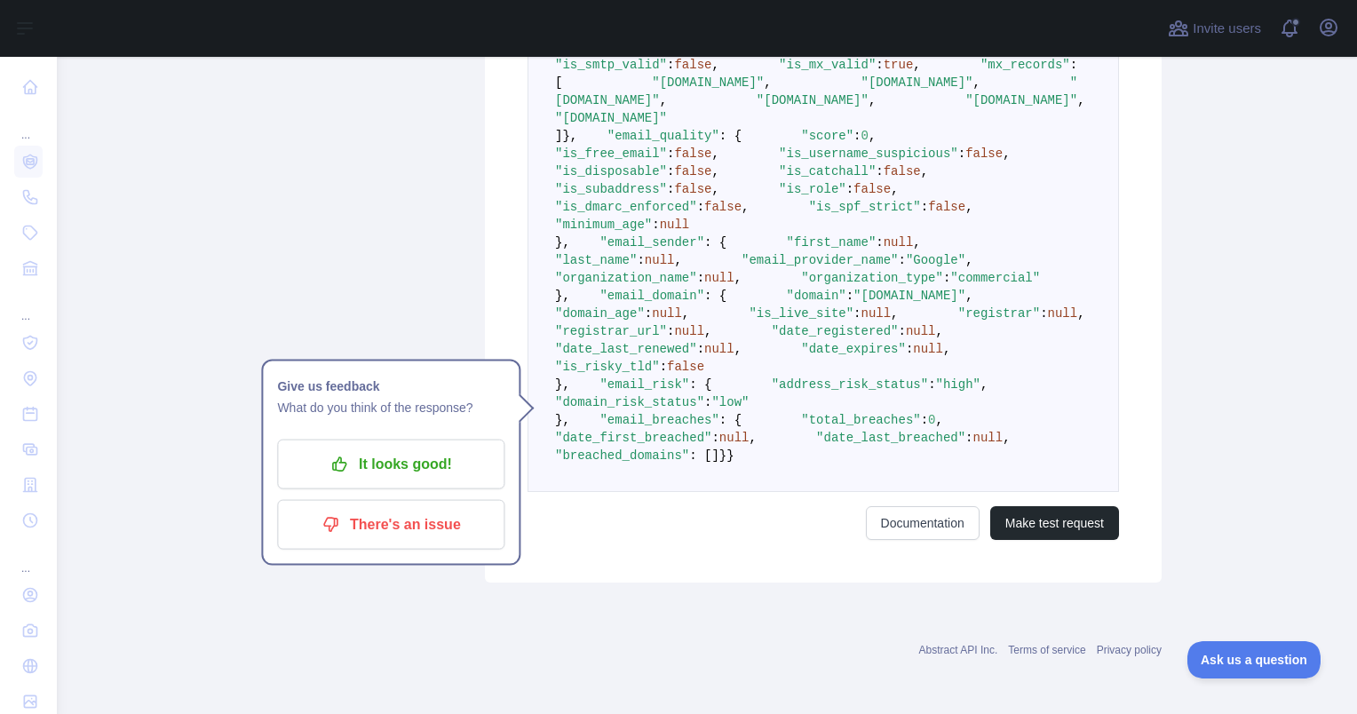
scroll to position [1218, 0]
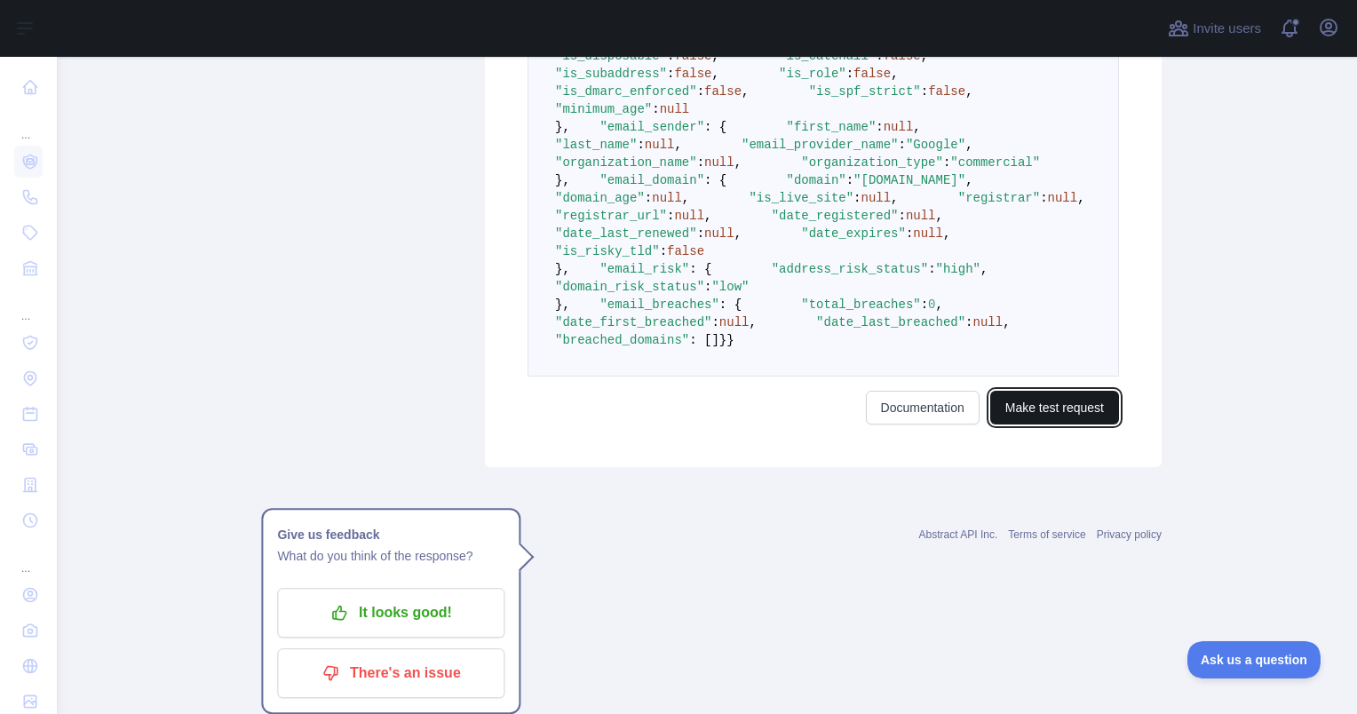
click at [1042, 425] on button "Make test request" at bounding box center [1055, 408] width 129 height 34
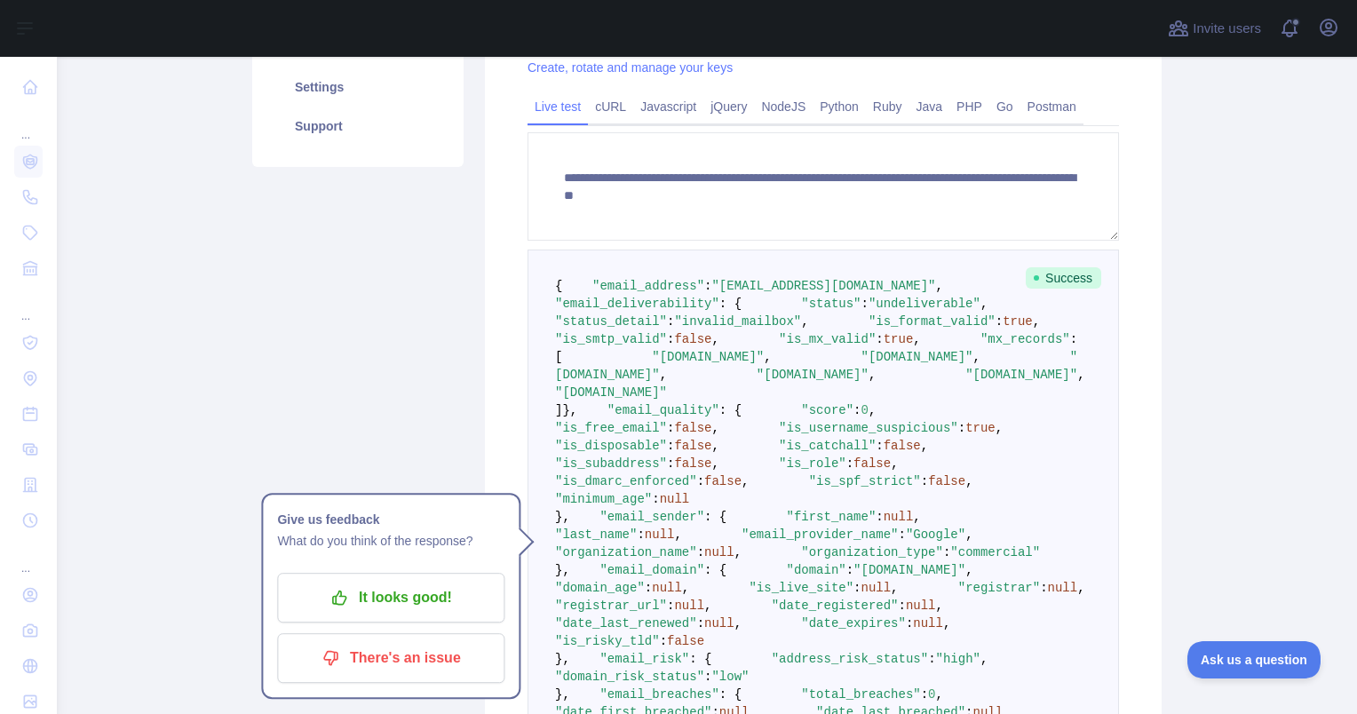
scroll to position [360, 0]
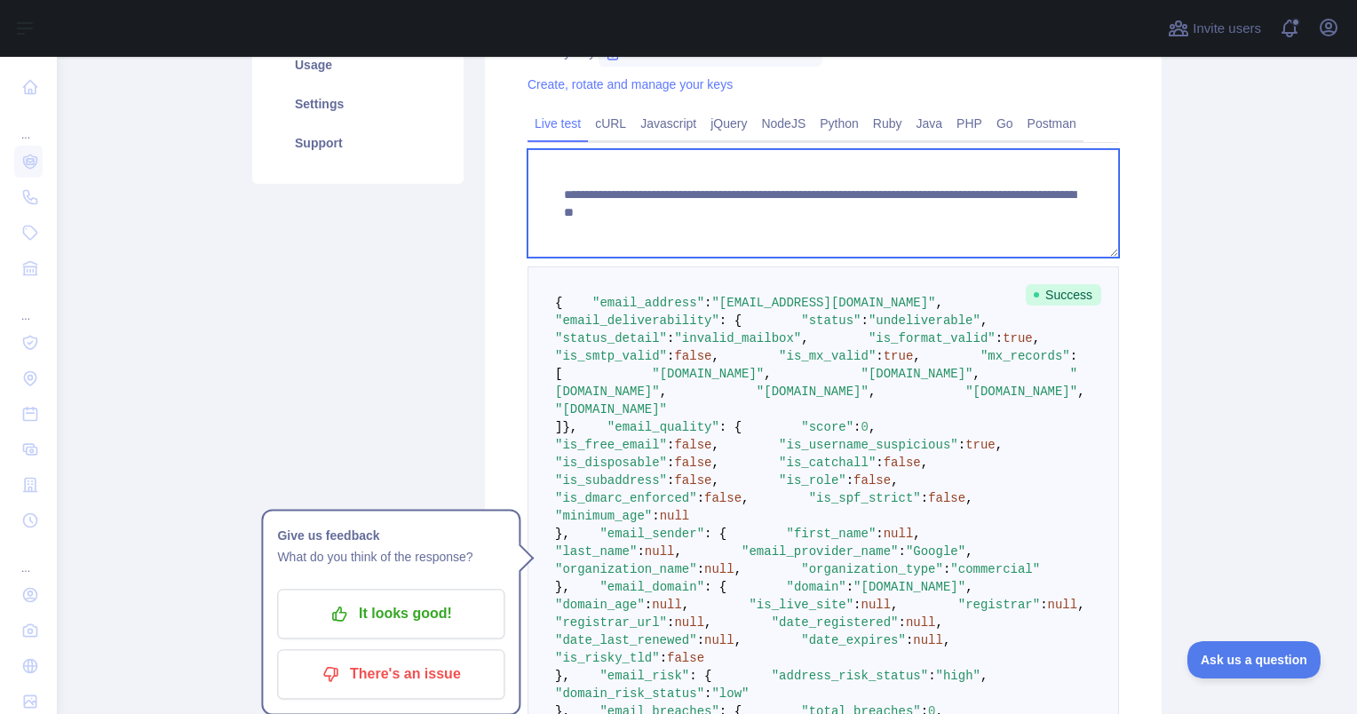
click at [884, 213] on textarea "**********" at bounding box center [824, 203] width 592 height 108
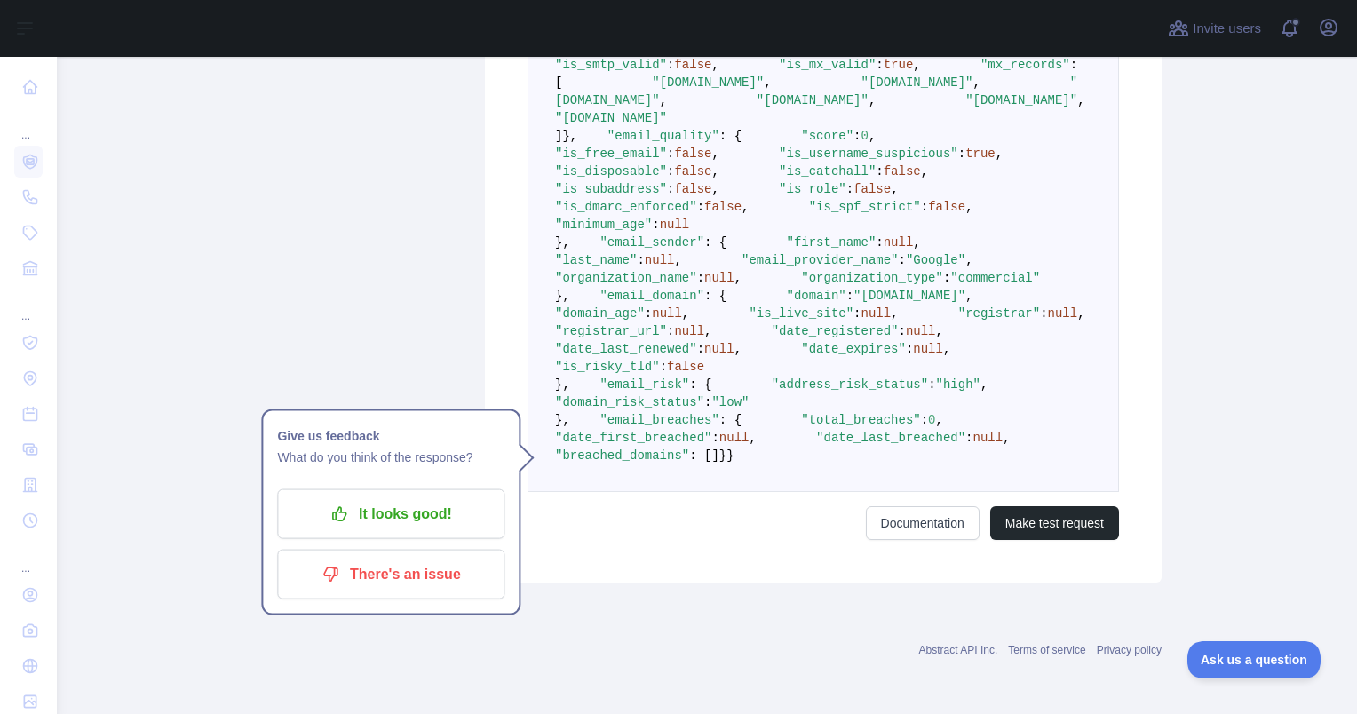
scroll to position [1218, 0]
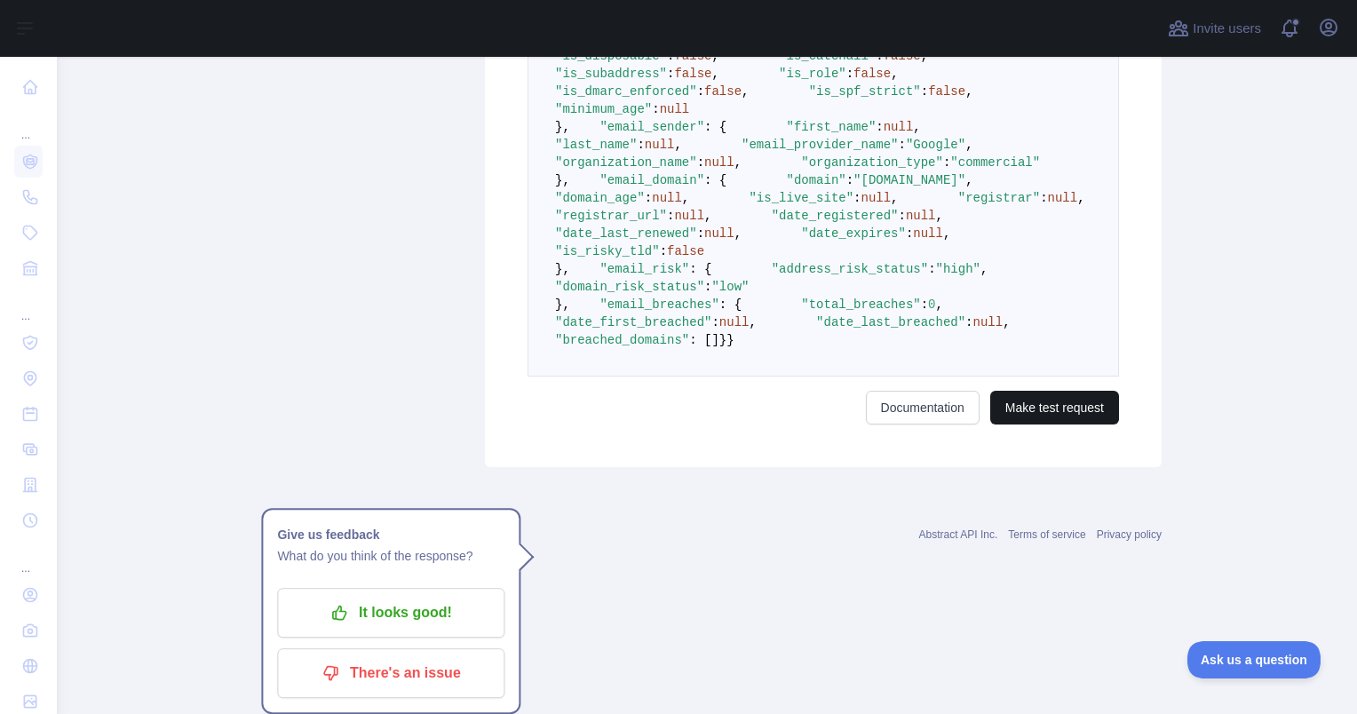
type textarea "**********"
click at [1071, 425] on button "Make test request" at bounding box center [1055, 408] width 129 height 34
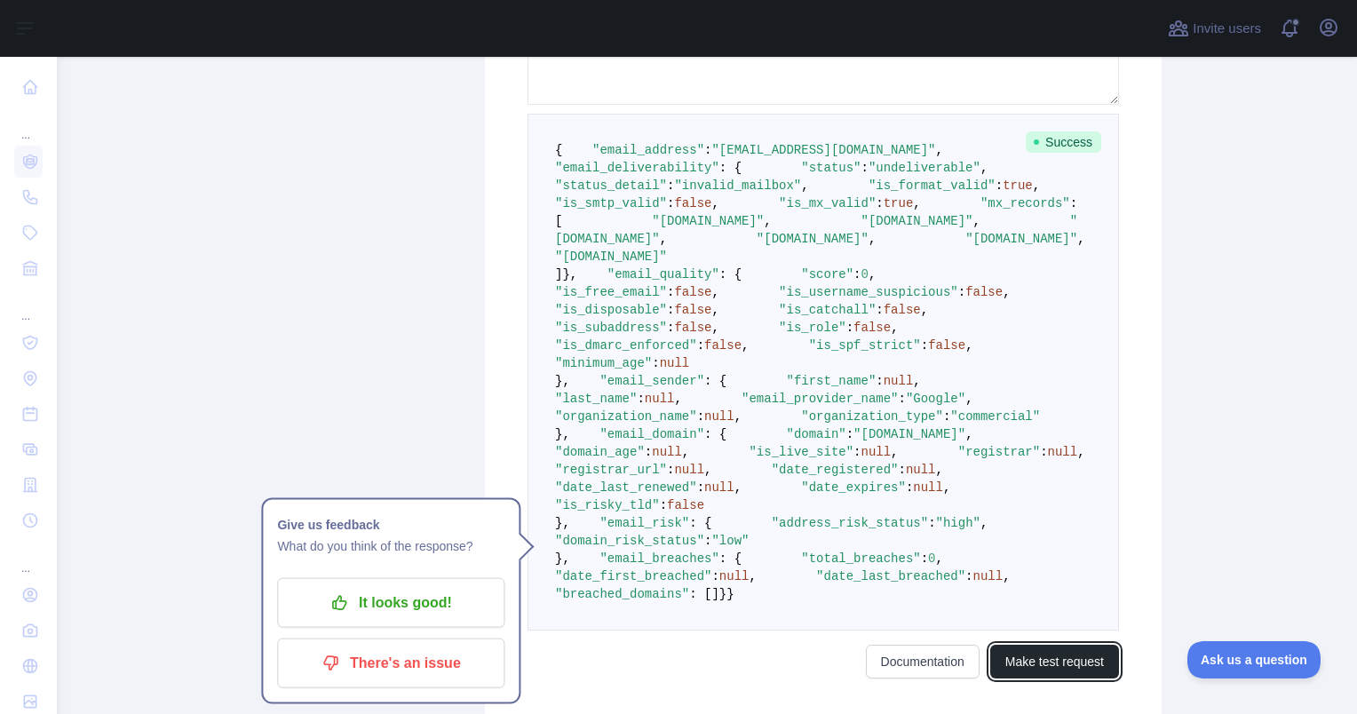
scroll to position [317, 0]
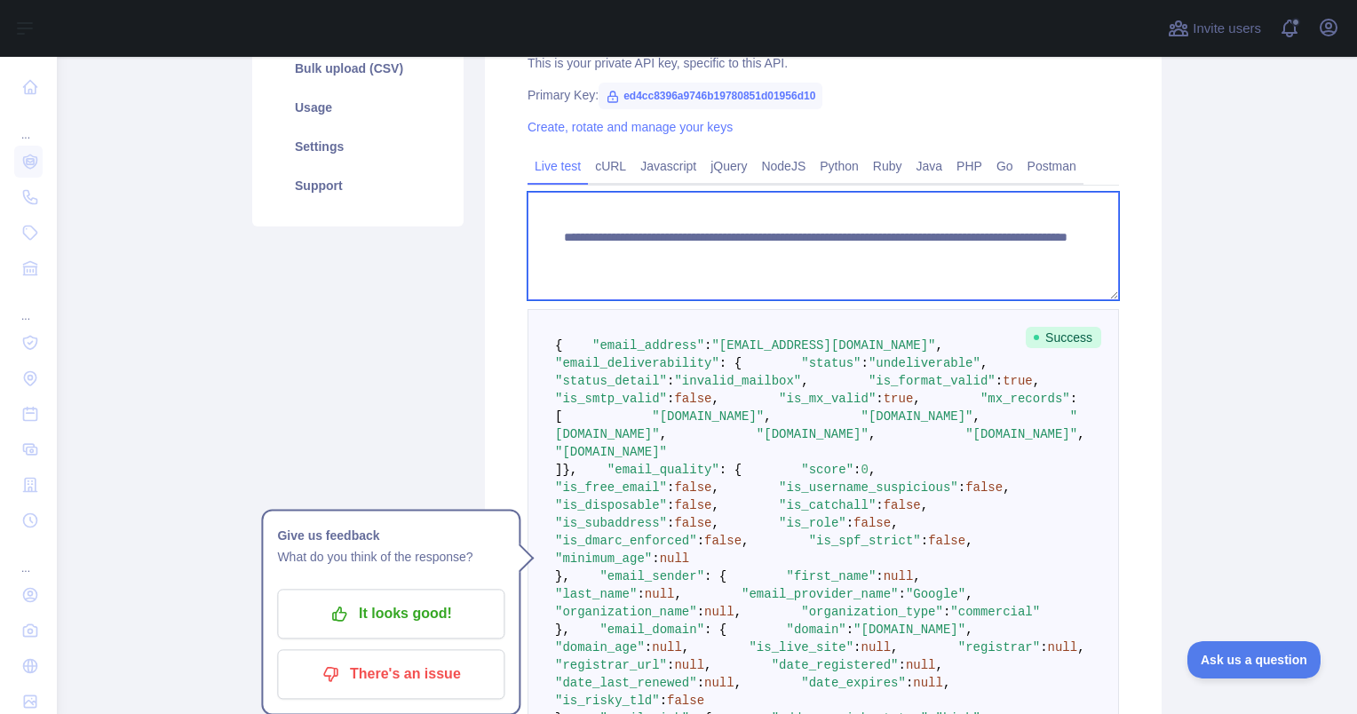
drag, startPoint x: 1007, startPoint y: 259, endPoint x: 878, endPoint y: 262, distance: 128.8
click at [878, 262] on textarea "**********" at bounding box center [824, 246] width 592 height 108
paste textarea "**********"
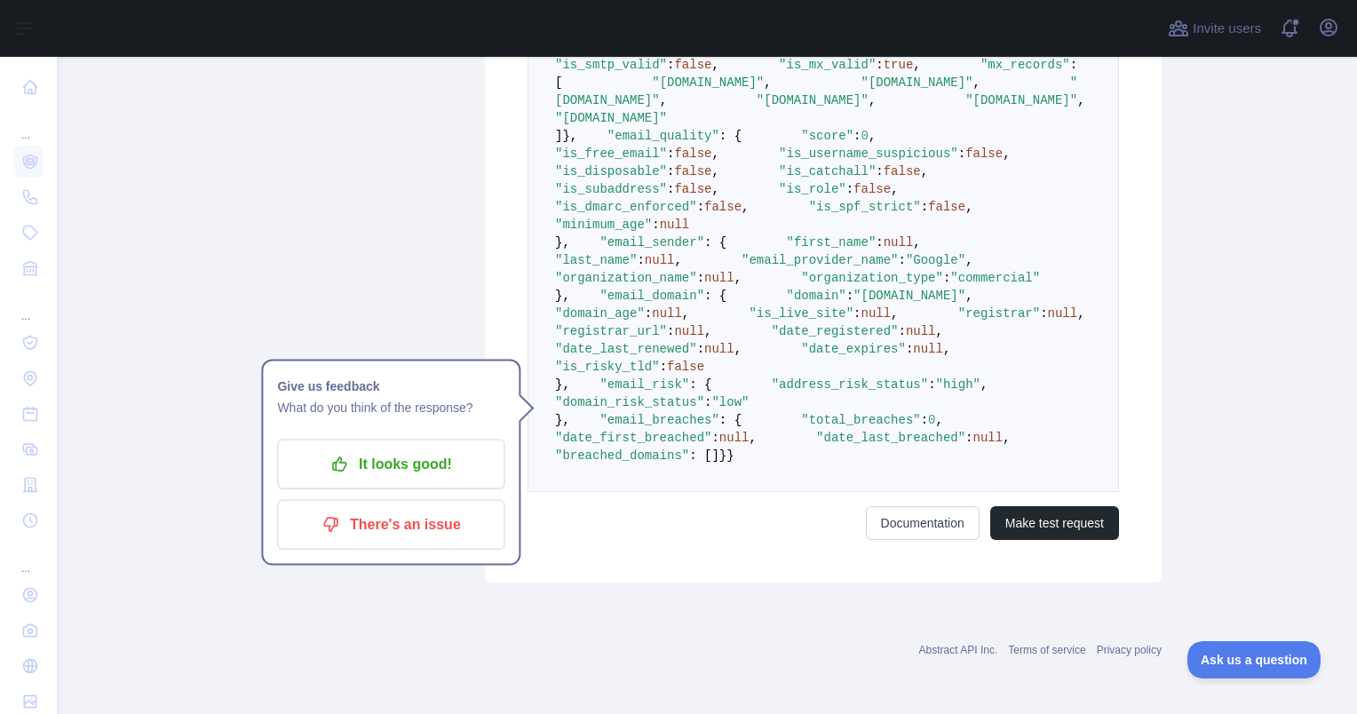
scroll to position [932, 0]
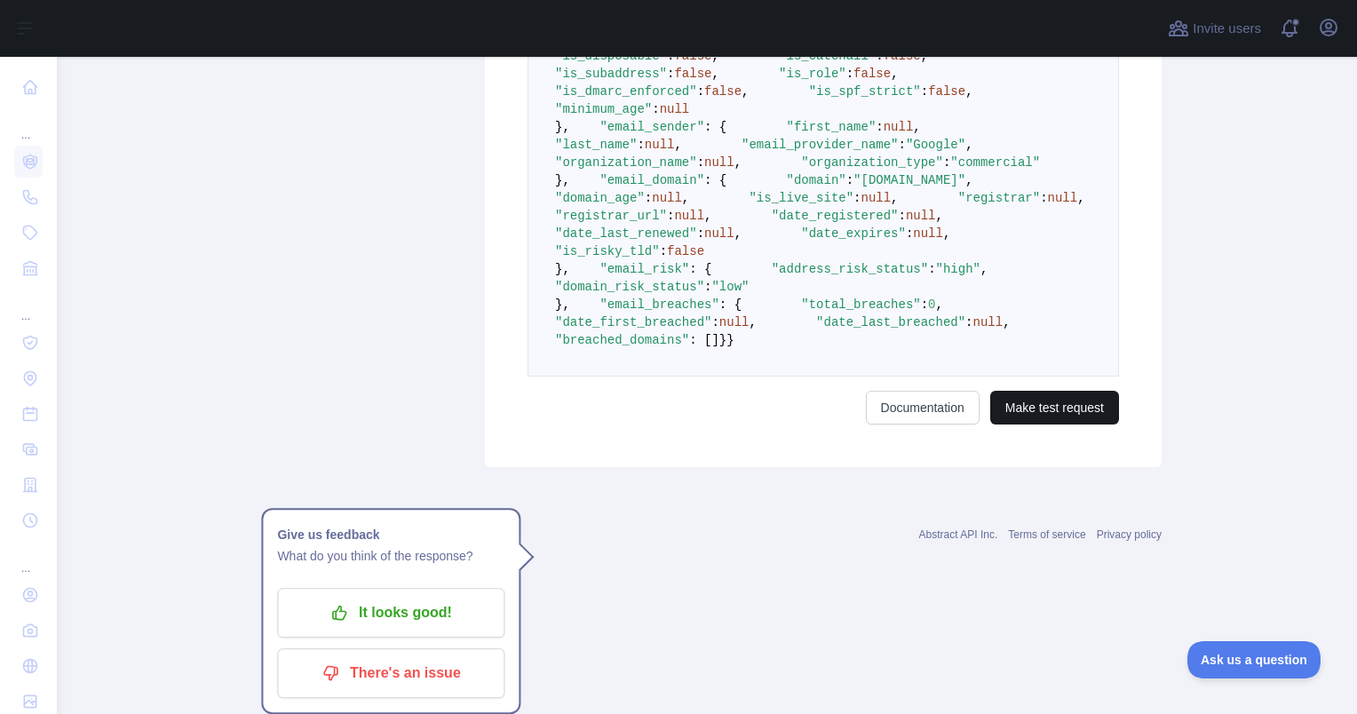
type textarea "**********"
click at [1060, 425] on button "Make test request" at bounding box center [1055, 408] width 129 height 34
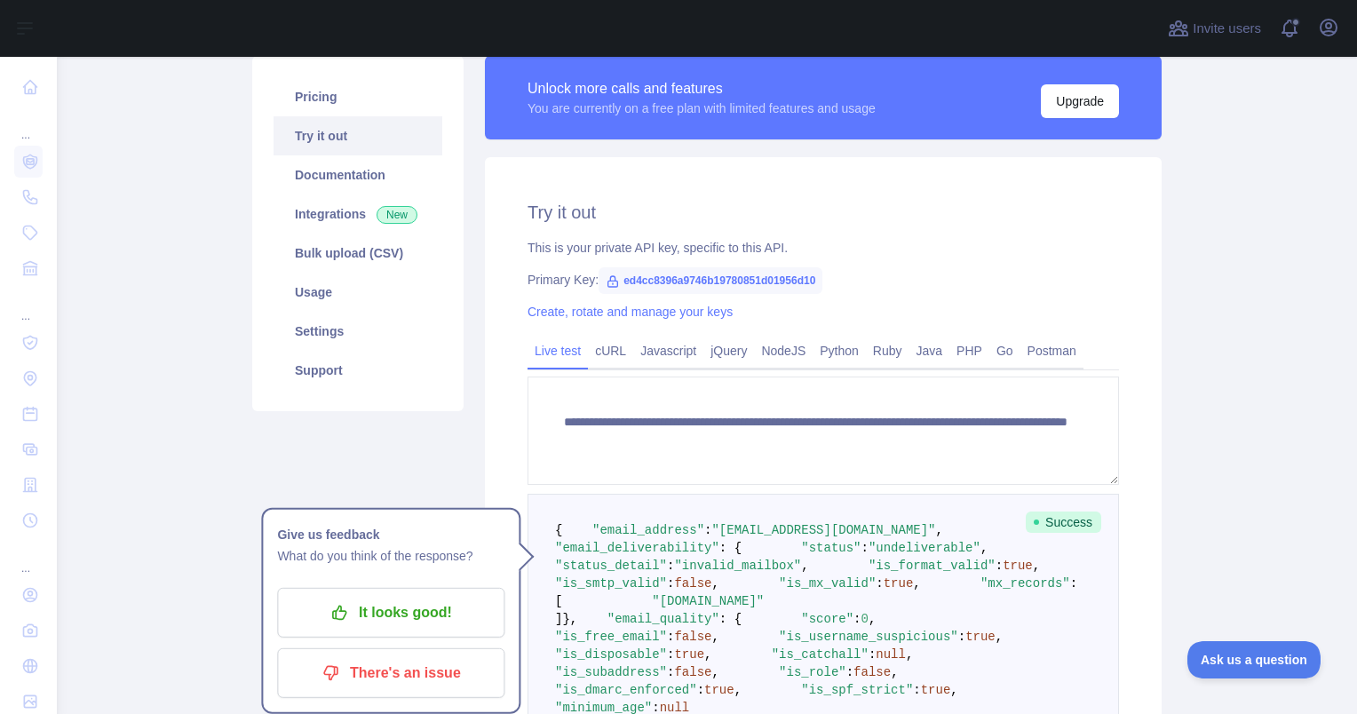
scroll to position [131, 0]
click at [345, 205] on link "Integrations New" at bounding box center [358, 214] width 169 height 39
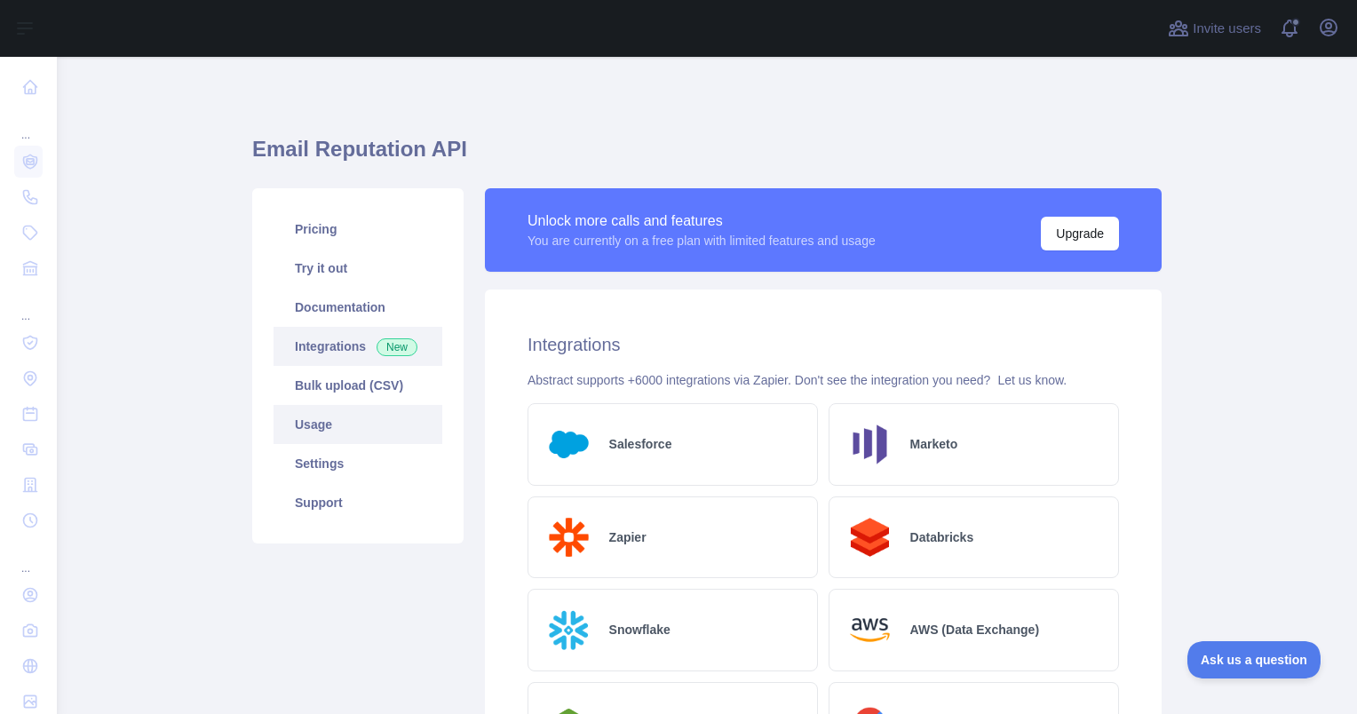
click at [331, 425] on link "Usage" at bounding box center [358, 424] width 169 height 39
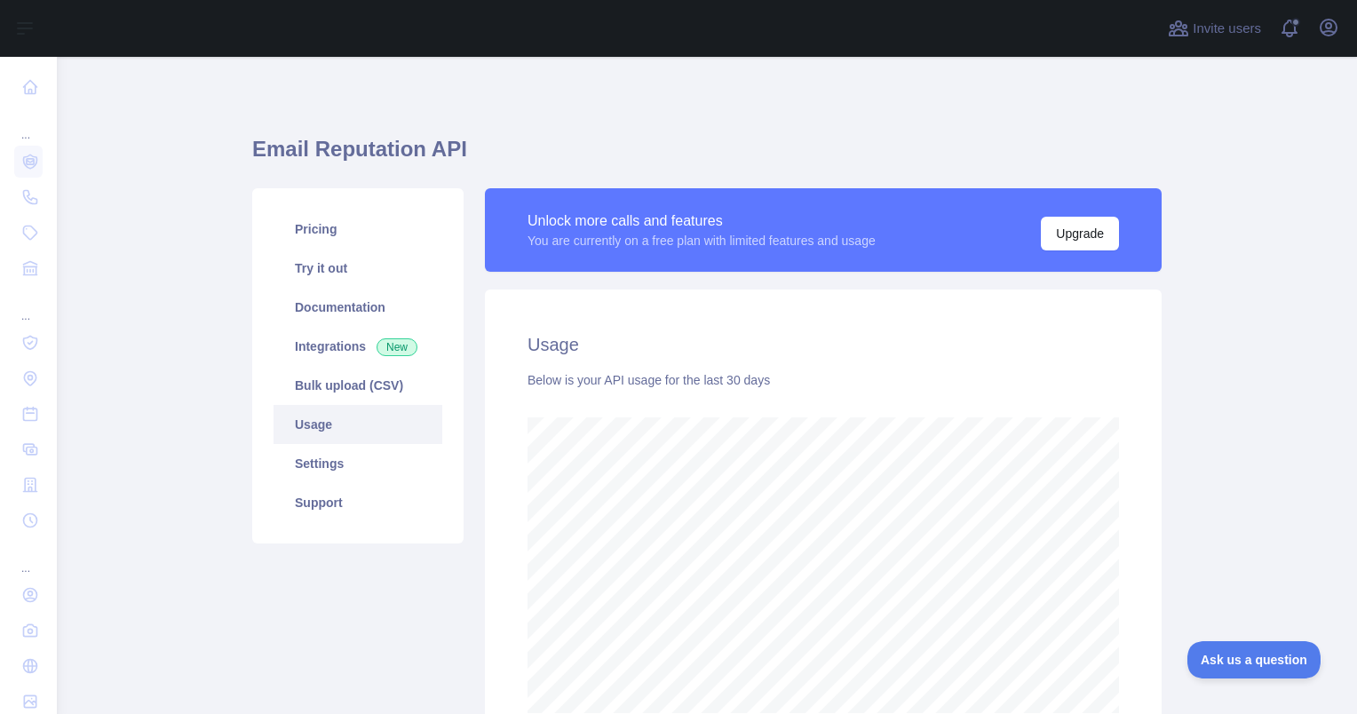
scroll to position [657, 1286]
click at [331, 425] on link "Usage" at bounding box center [358, 424] width 169 height 39
click at [1328, 35] on icon "button" at bounding box center [1329, 28] width 16 height 16
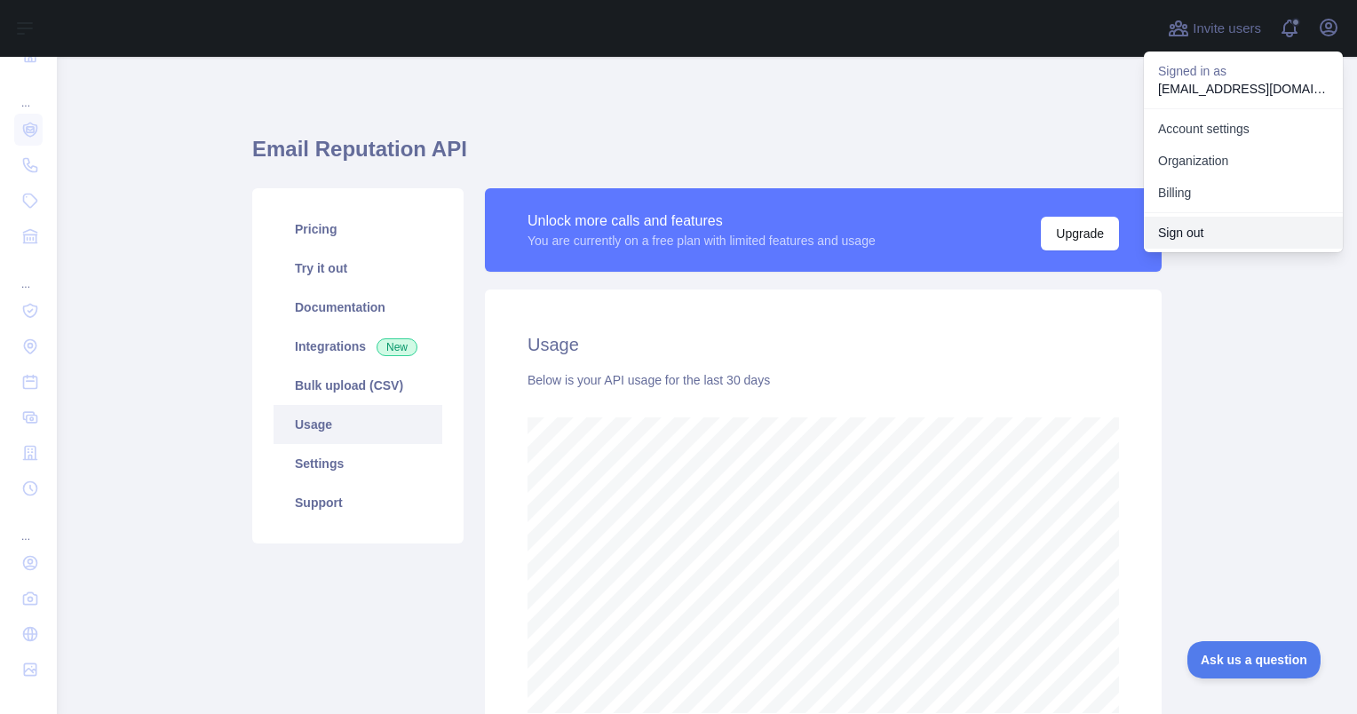
click at [1201, 235] on button "Sign out" at bounding box center [1243, 233] width 199 height 32
